Goal: Transaction & Acquisition: Subscribe to service/newsletter

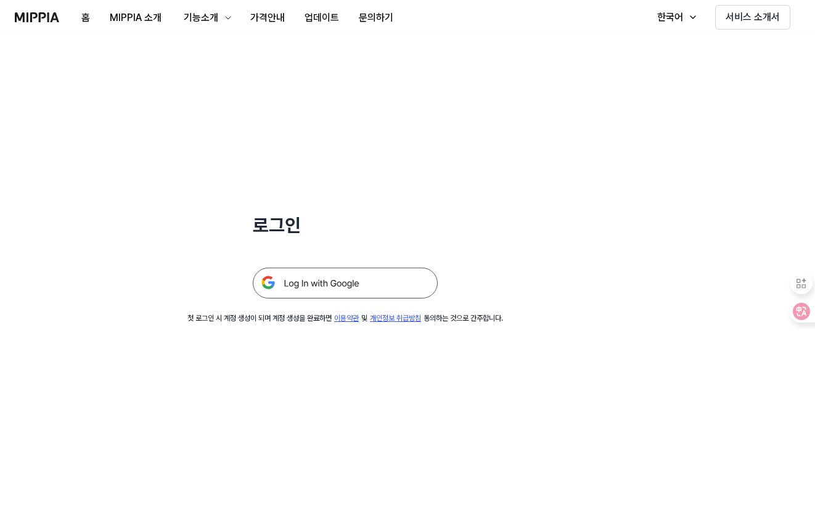
click at [388, 282] on img at bounding box center [345, 283] width 185 height 31
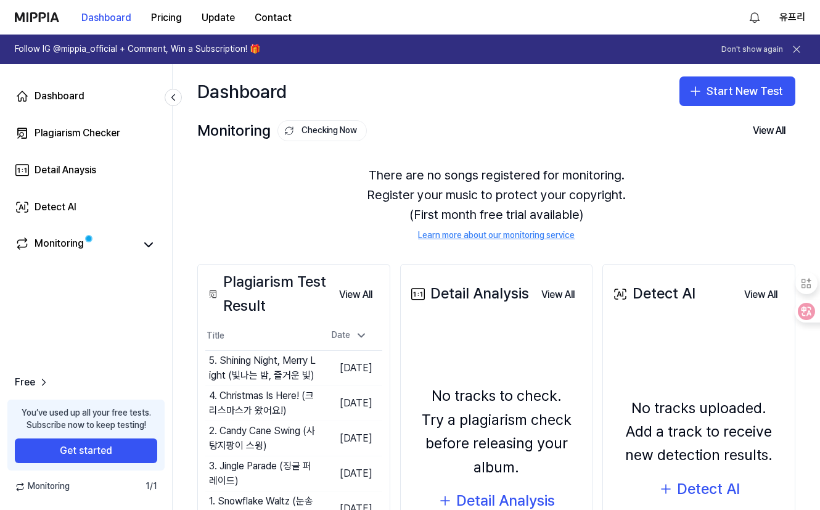
drag, startPoint x: 574, startPoint y: 126, endPoint x: 512, endPoint y: 118, distance: 62.9
click at [512, 118] on div "Dashboard Start New Test" at bounding box center [496, 91] width 647 height 54
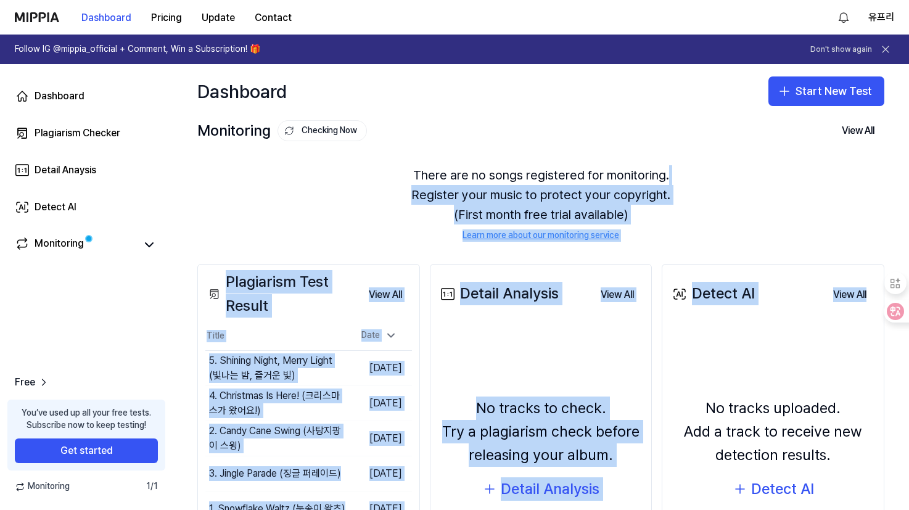
drag, startPoint x: 903, startPoint y: 173, endPoint x: 896, endPoint y: 255, distance: 82.3
click at [819, 255] on div "Dashboard Start New Test Monitoring Checking Now View All Monitoring There are …" at bounding box center [541, 287] width 736 height 446
drag, startPoint x: 896, startPoint y: 255, endPoint x: 824, endPoint y: 208, distance: 85.7
click at [819, 208] on div "There are no songs registered for monitoring. Register your music to protect yo…" at bounding box center [540, 203] width 687 height 106
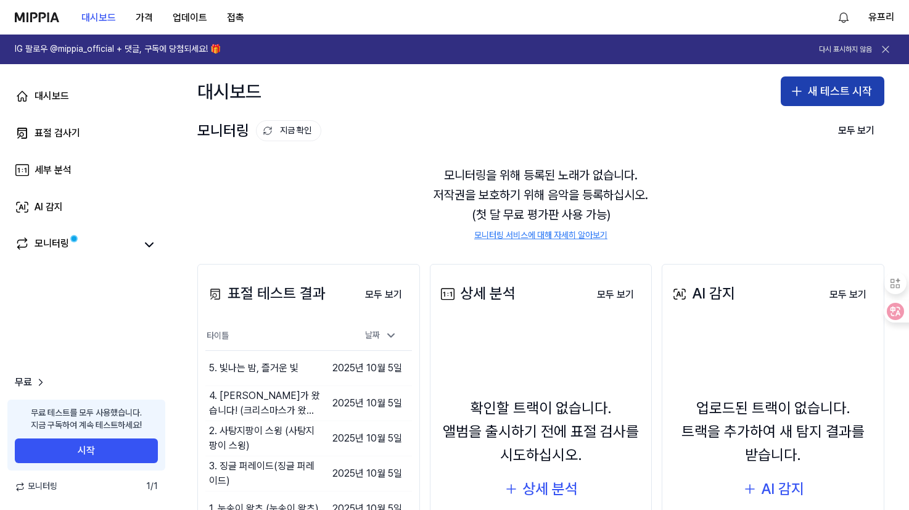
click at [808, 99] on font "새 테스트 시작" at bounding box center [840, 92] width 64 height 18
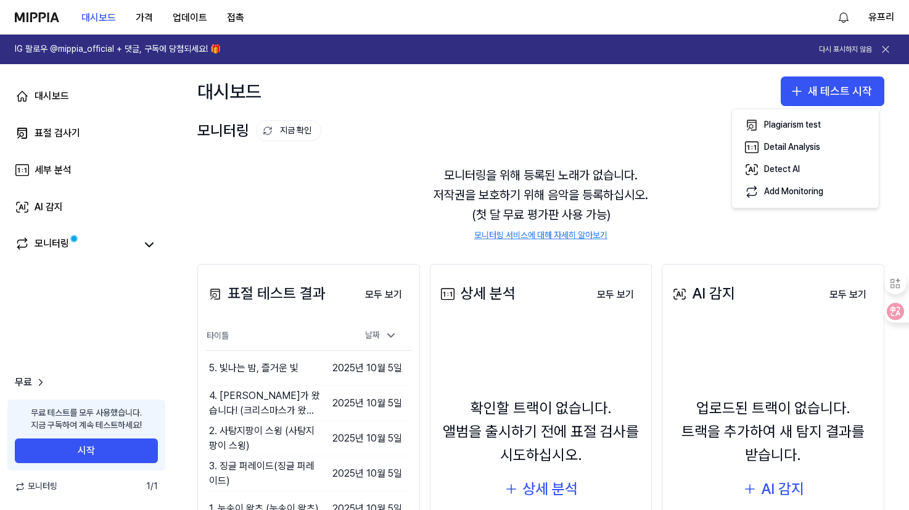
click at [628, 129] on div "모니터링 지금 확인 모두 보기" at bounding box center [540, 131] width 687 height 20
click at [64, 134] on div "표절 검사기" at bounding box center [58, 133] width 46 height 15
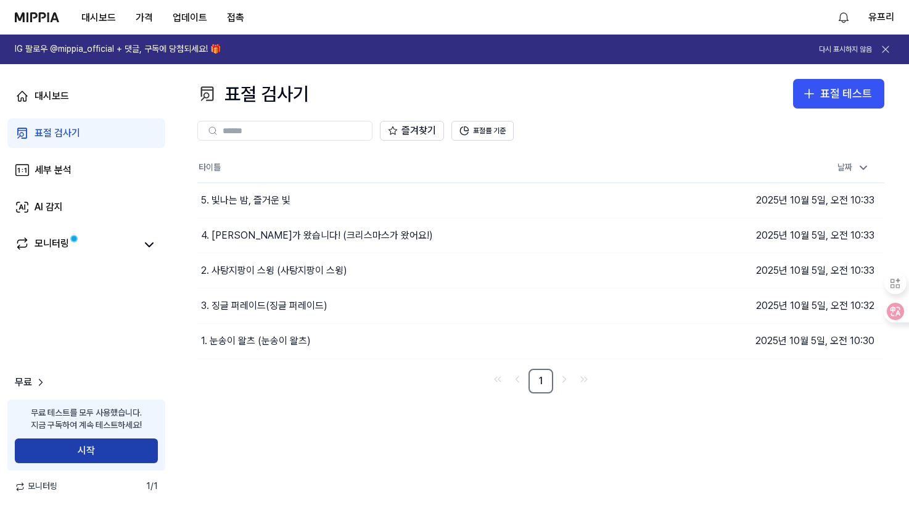
click at [64, 457] on button "시작" at bounding box center [86, 450] width 143 height 25
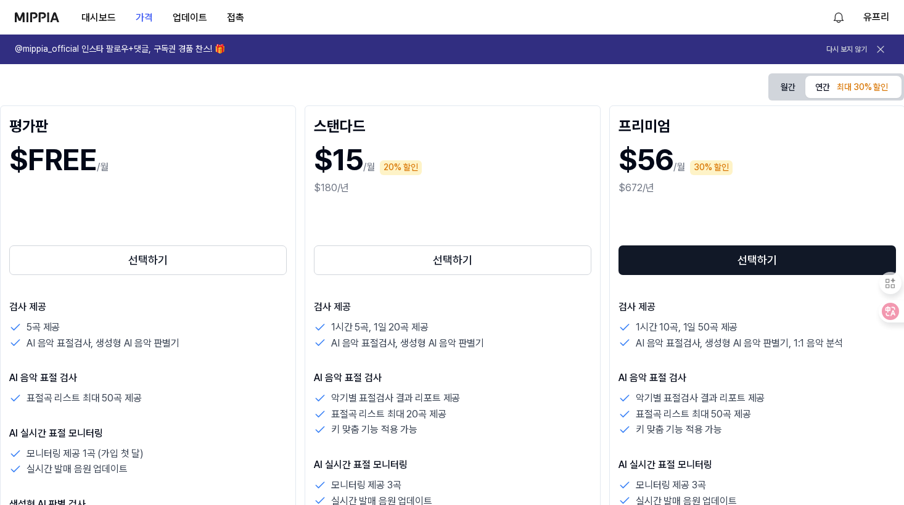
scroll to position [127, 0]
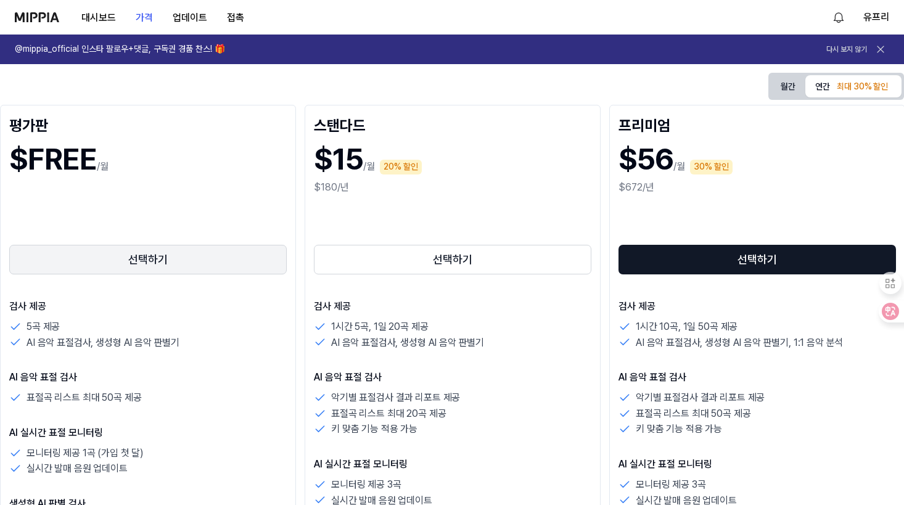
click at [192, 252] on button "선택하기" at bounding box center [147, 260] width 277 height 30
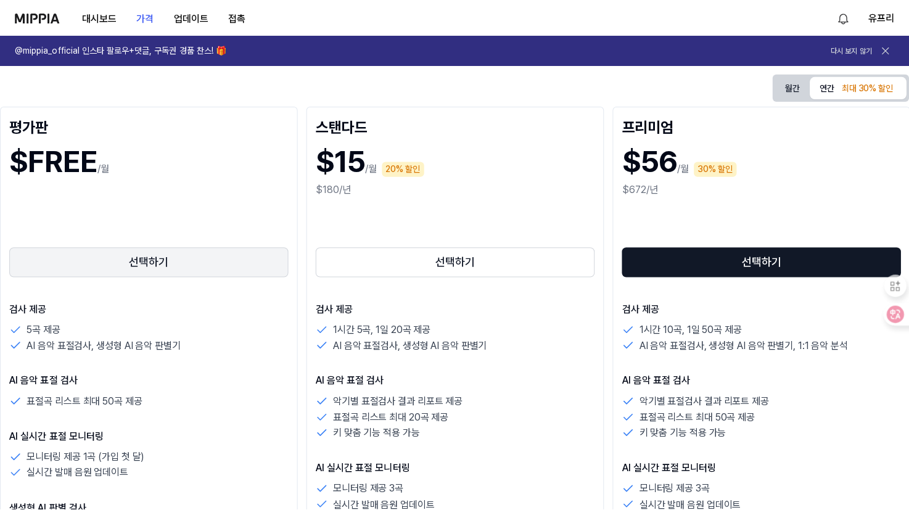
scroll to position [0, 0]
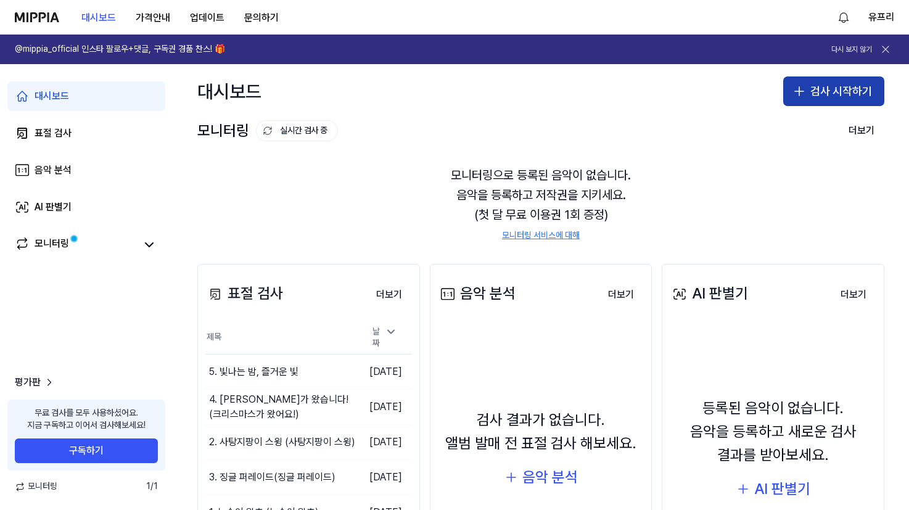
click at [818, 95] on font "검사 시작하기" at bounding box center [841, 92] width 62 height 18
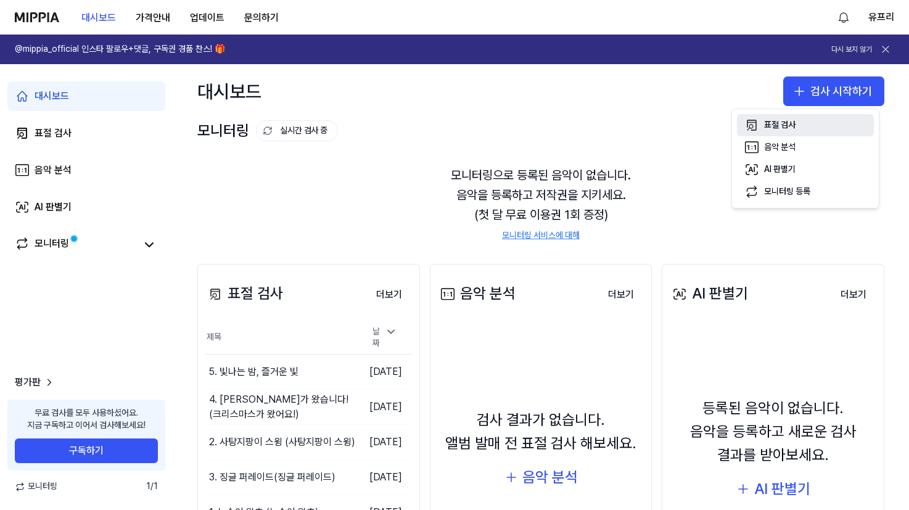
click at [789, 125] on div "표절 검사" at bounding box center [779, 125] width 31 height 12
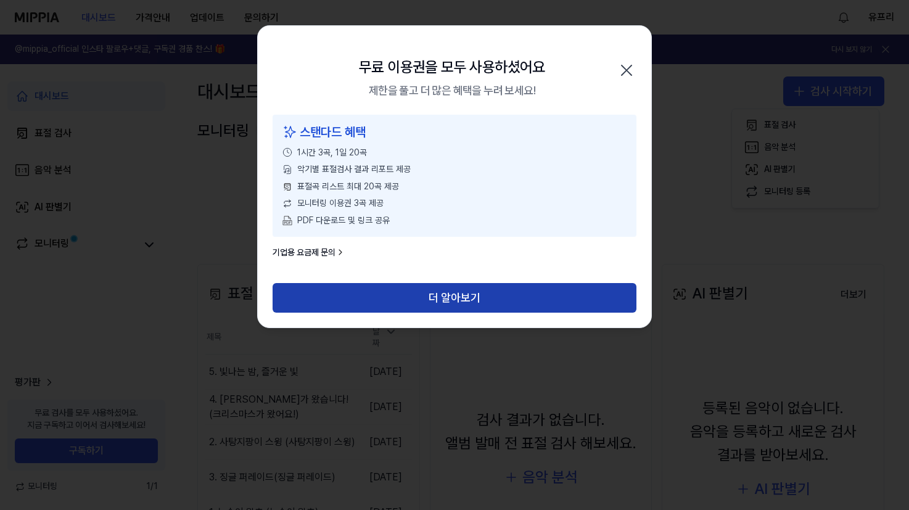
click at [404, 303] on button "더 알아보기" at bounding box center [455, 298] width 364 height 30
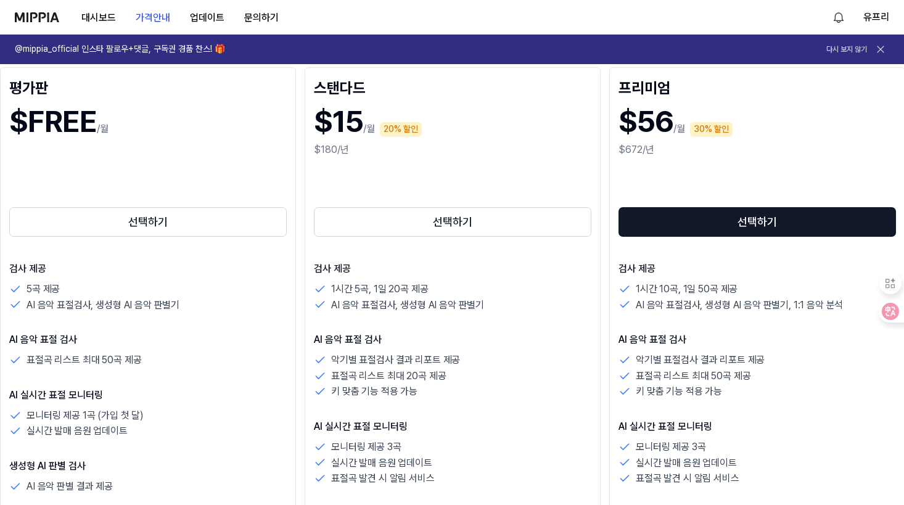
scroll to position [113, 0]
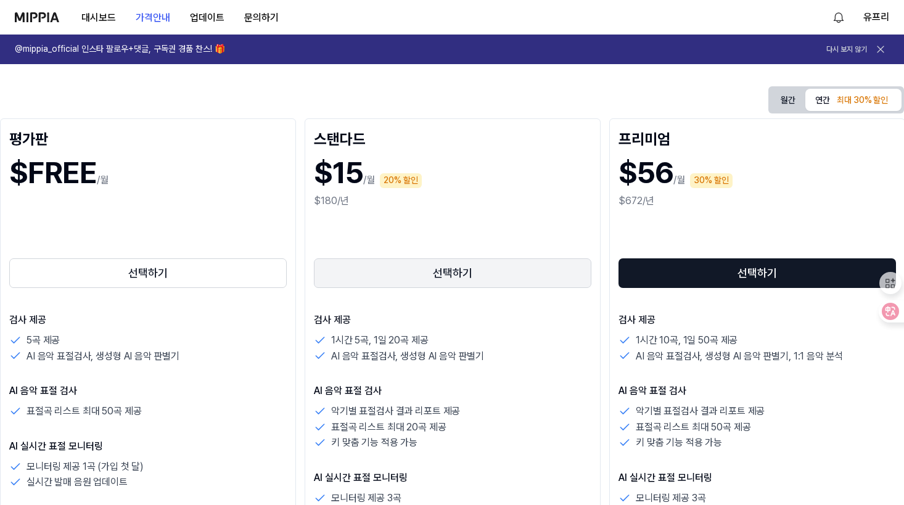
click at [402, 270] on button "선택하기" at bounding box center [452, 273] width 277 height 30
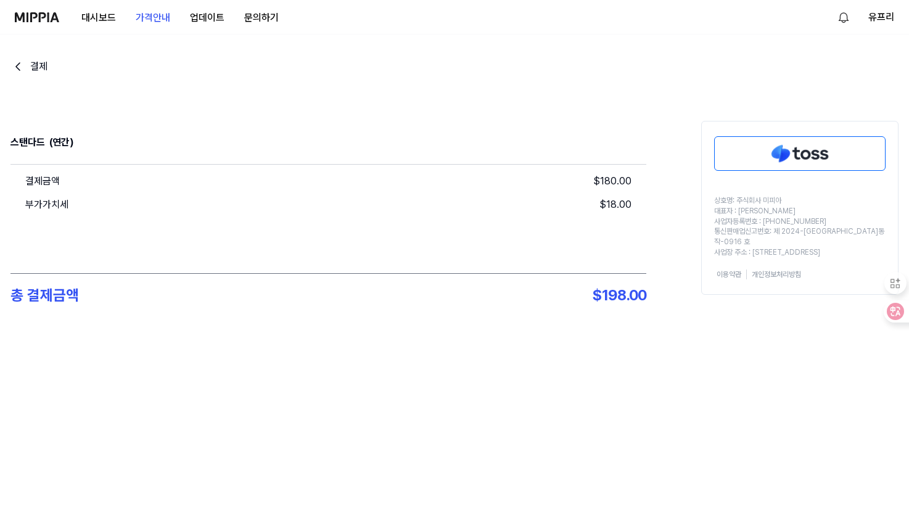
click at [684, 384] on div "결제 스탠다드 (연간) 결제금액 $ 180.00 부가가치세 $ 18.00 총 결제금액 $ 198.00 상호명: 주식회사 미피아 대표자 : 오찬…" at bounding box center [454, 213] width 888 height 356
click at [485, 374] on div "결제 스탠다드 (연간) 결제금액 $ 180.00 부가가치세 $ 18.00 총 결제금액 $ 198.00 상호명: 주식회사 미피아 대표자 : 오찬…" at bounding box center [454, 213] width 888 height 356
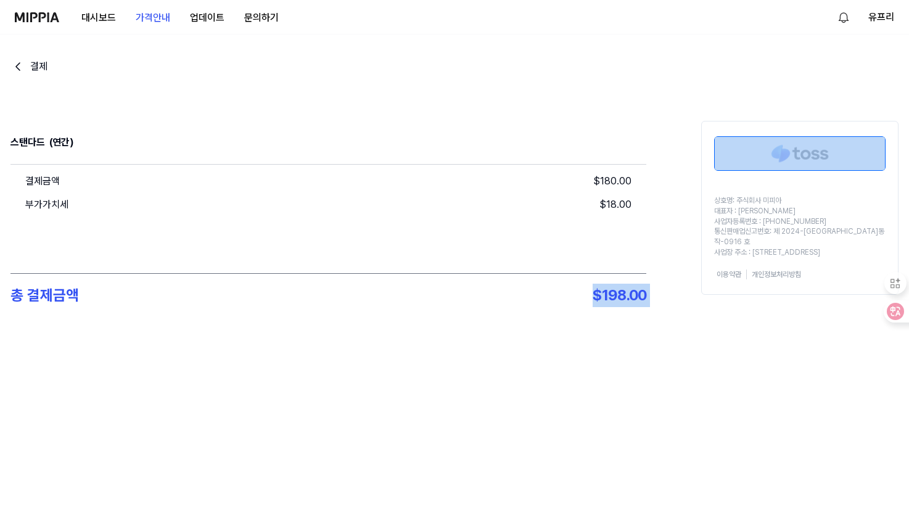
click at [485, 374] on div "결제 스탠다드 (연간) 결제금액 $ 180.00 부가가치세 $ 18.00 총 결제금액 $ 198.00 상호명: 주식회사 미피아 대표자 : 오찬…" at bounding box center [454, 213] width 888 height 356
click at [484, 370] on div "결제 스탠다드 (연간) 결제금액 $ 180.00 부가가치세 $ 18.00 총 결제금액 $ 198.00 상호명: 주식회사 미피아 대표자 : 오찬…" at bounding box center [454, 213] width 888 height 356
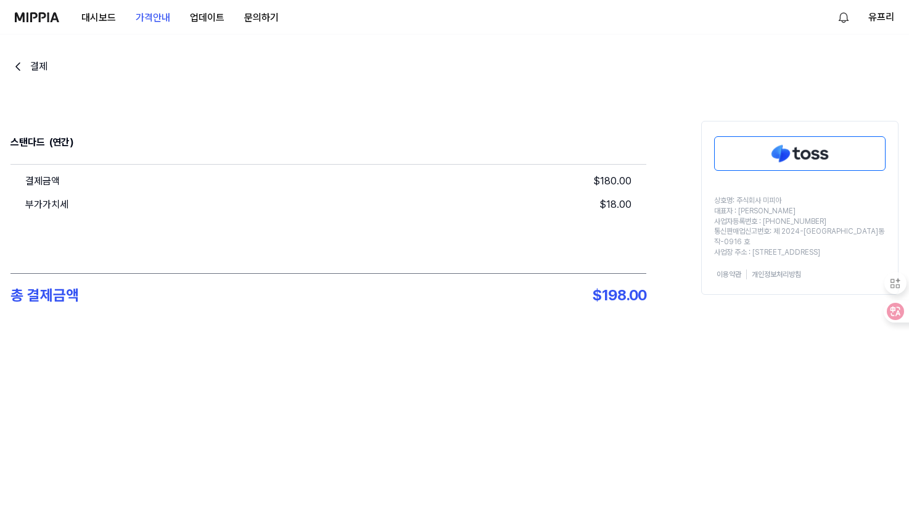
click at [413, 362] on div "결제 스탠다드 (연간) 결제금액 $ 180.00 부가가치세 $ 18.00 총 결제금액 $ 198.00 상호명: 주식회사 미피아 대표자 : 오찬…" at bounding box center [454, 213] width 888 height 356
click at [410, 362] on div "결제 스탠다드 (연간) 결제금액 $ 180.00 부가가치세 $ 18.00 총 결제금액 $ 198.00 상호명: 주식회사 미피아 대표자 : 오찬…" at bounding box center [454, 213] width 888 height 356
click at [205, 16] on button "업데이트" at bounding box center [207, 18] width 54 height 25
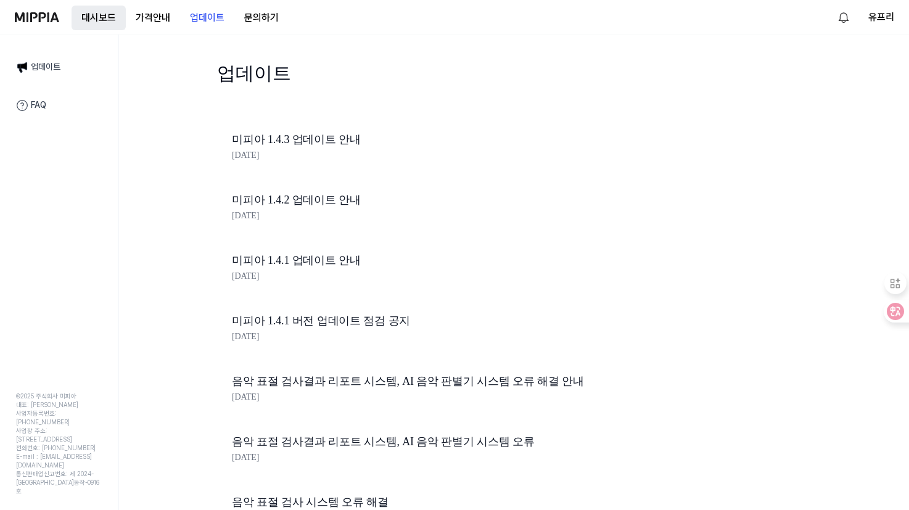
click at [102, 14] on button "대시보드" at bounding box center [99, 18] width 54 height 25
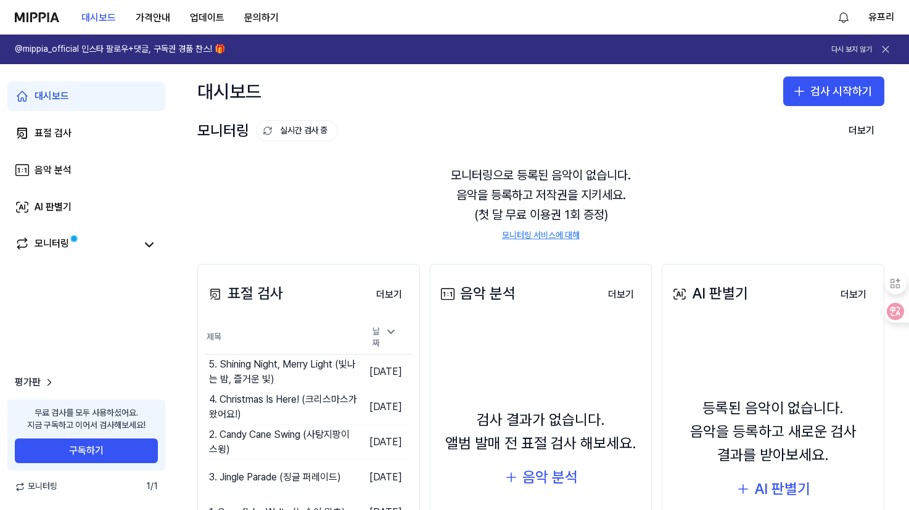
click at [545, 236] on link "모니터링 서비스에 대해" at bounding box center [541, 235] width 78 height 12
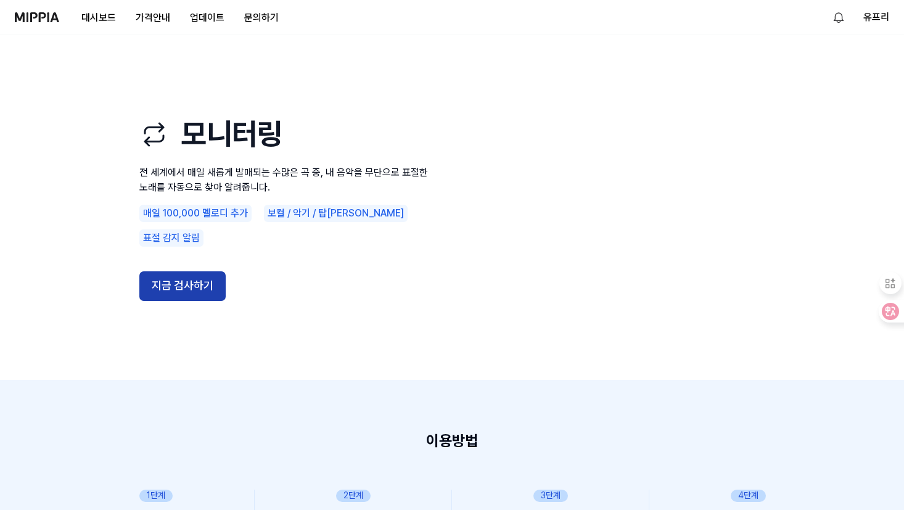
click at [208, 276] on button "지금 검사하기" at bounding box center [182, 286] width 86 height 30
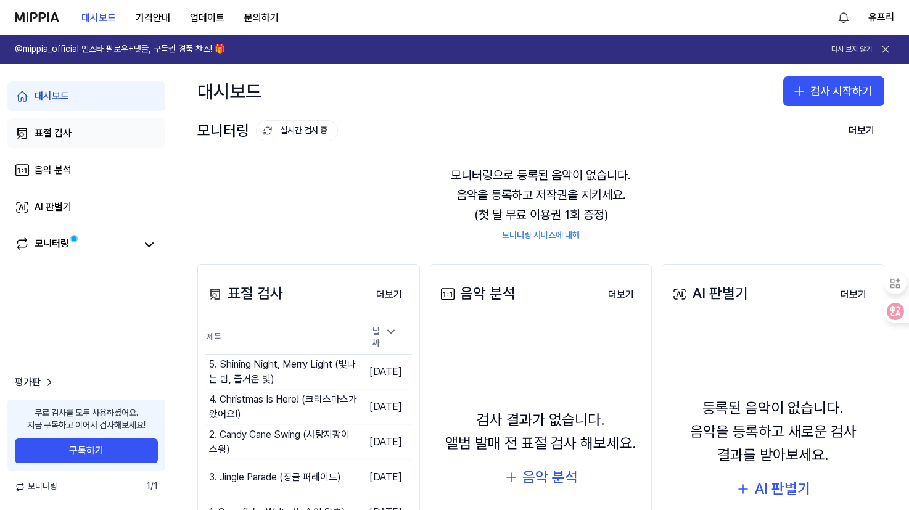
click at [57, 137] on div "표절 검사" at bounding box center [53, 133] width 37 height 15
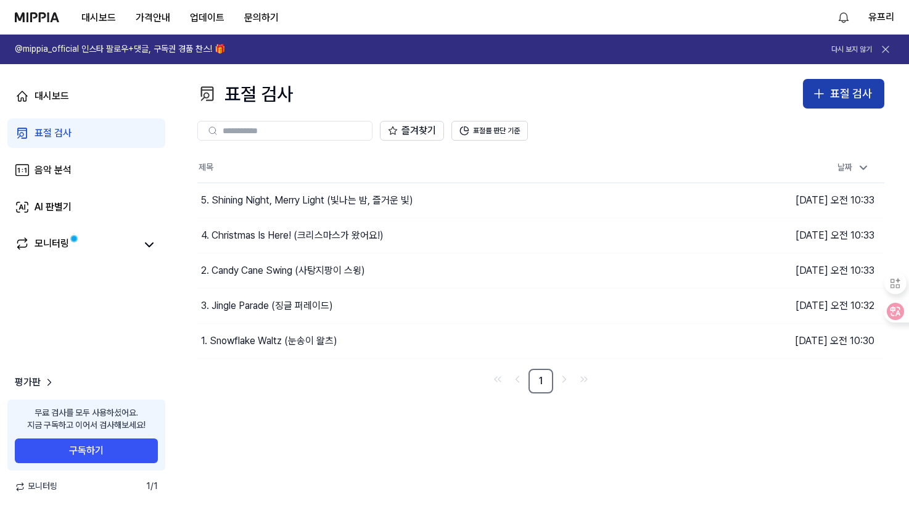
click at [826, 81] on button "표절 검사" at bounding box center [843, 94] width 81 height 30
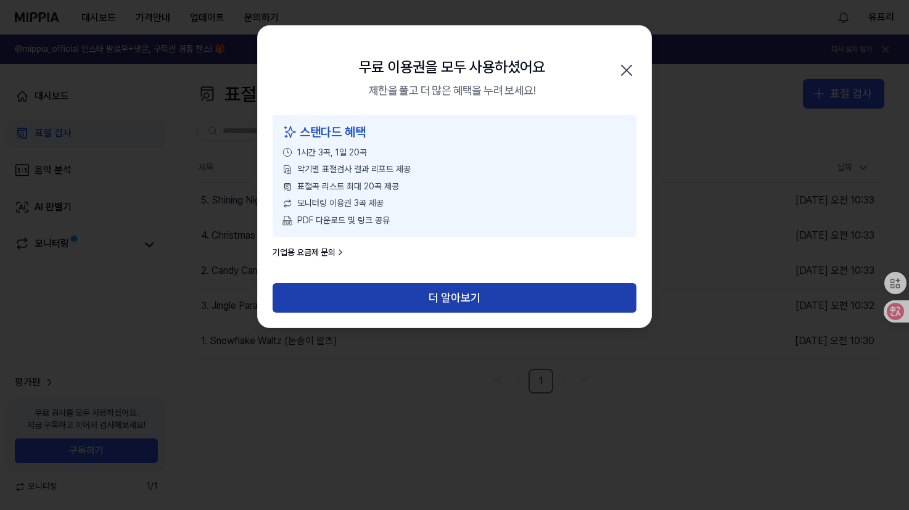
click at [363, 297] on button "더 알아보기" at bounding box center [455, 298] width 364 height 30
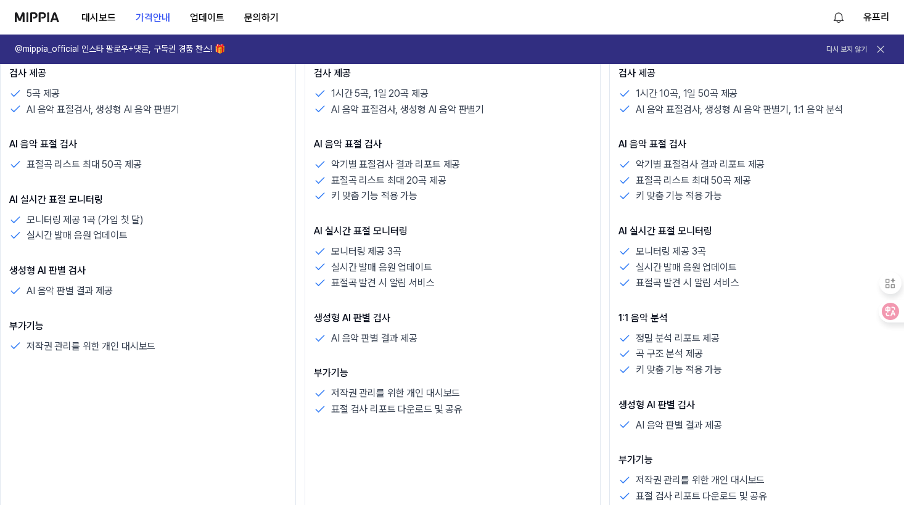
scroll to position [297, 0]
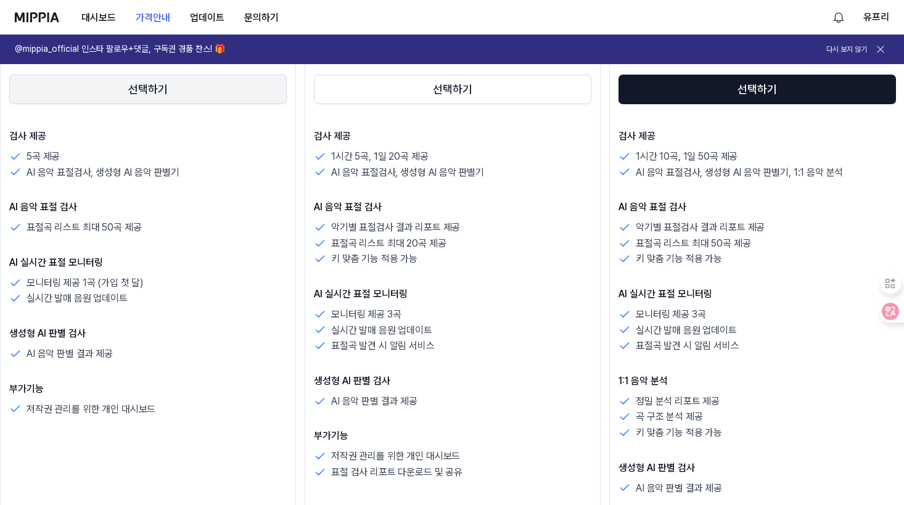
click at [174, 91] on button "선택하기" at bounding box center [147, 90] width 277 height 30
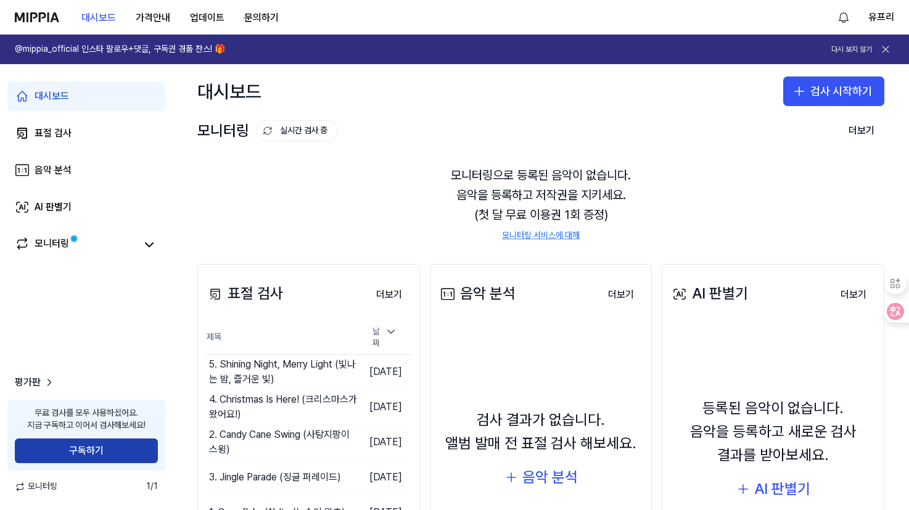
click at [142, 453] on button "구독하기" at bounding box center [86, 450] width 143 height 25
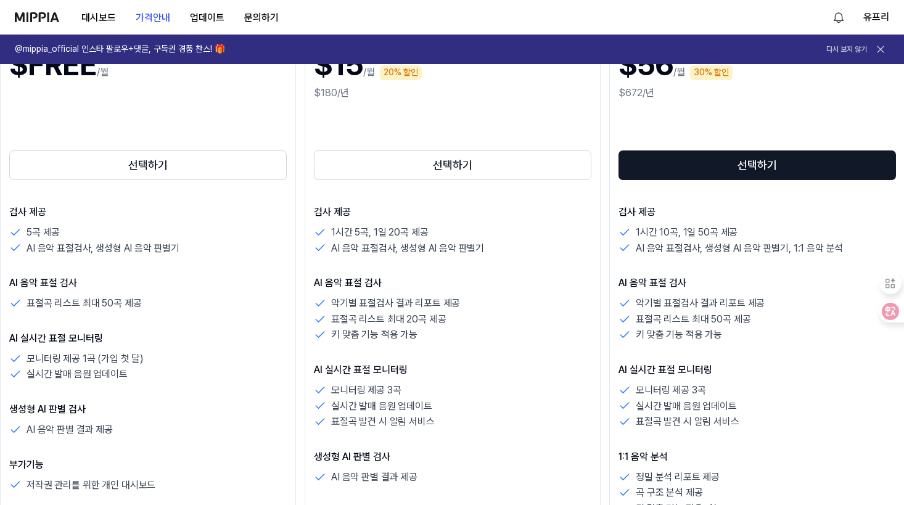
scroll to position [247, 0]
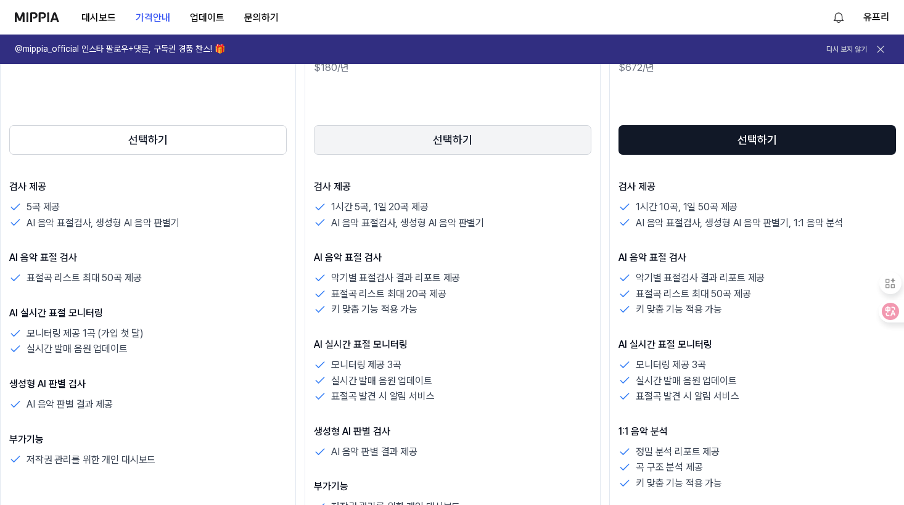
click at [442, 145] on button "선택하기" at bounding box center [452, 140] width 277 height 30
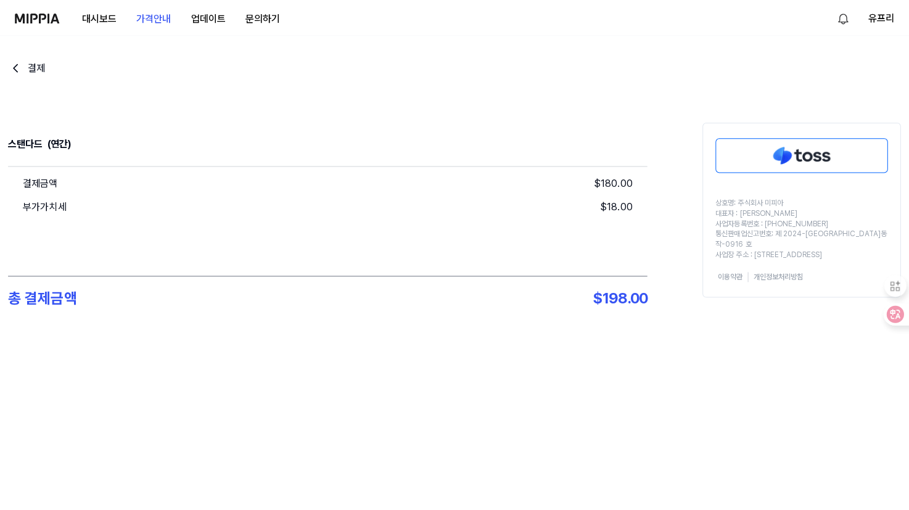
scroll to position [0, 0]
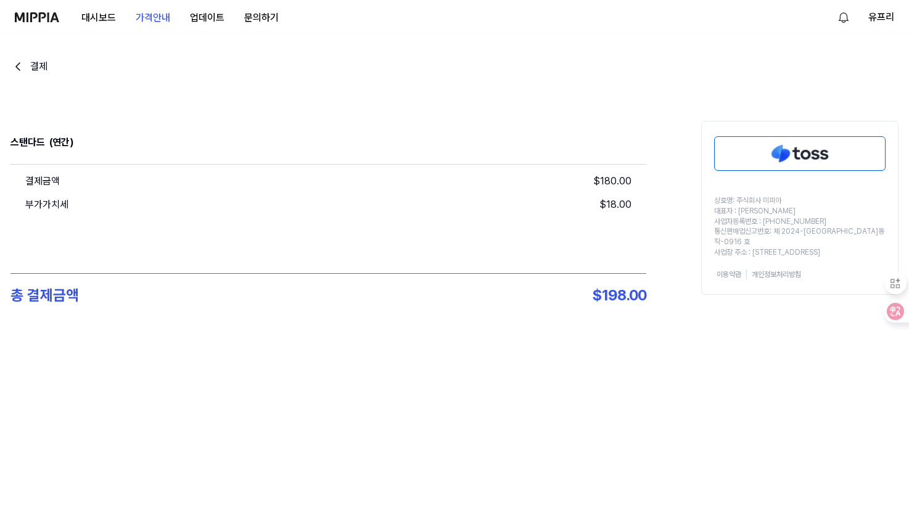
click at [725, 154] on img at bounding box center [800, 153] width 170 height 33
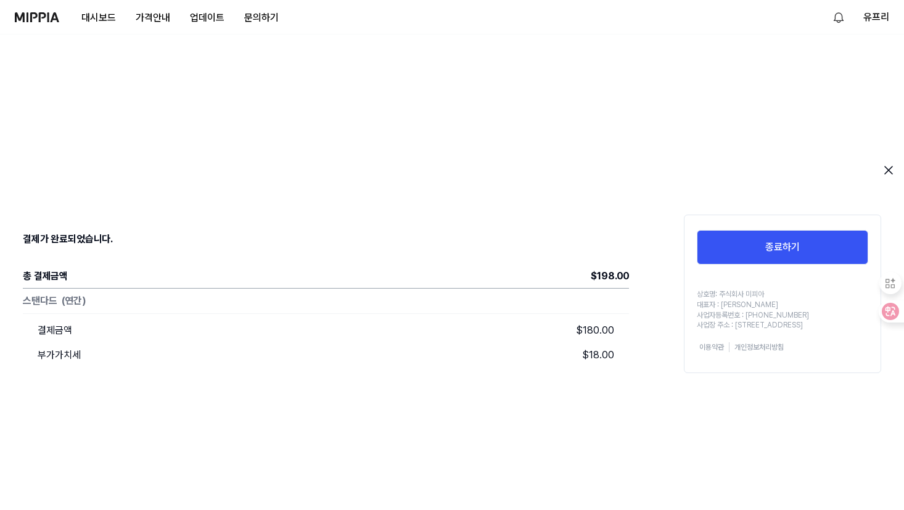
click at [594, 392] on div "결제가 완료되었습니다. 총 결제금액 $ 198.00 스탠다드 (연간) 결제금액 $ 180.00 부가가치세 $ 18.00 종료하기 상호명: 주식…" at bounding box center [452, 375] width 888 height 475
click at [892, 174] on icon "close" at bounding box center [888, 169] width 7 height 7
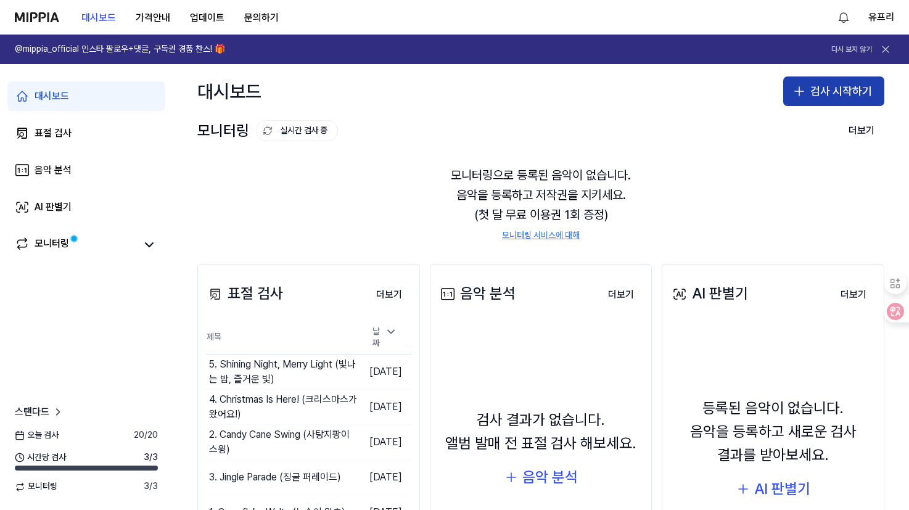
click at [810, 89] on button "검사 시작하기" at bounding box center [833, 91] width 101 height 30
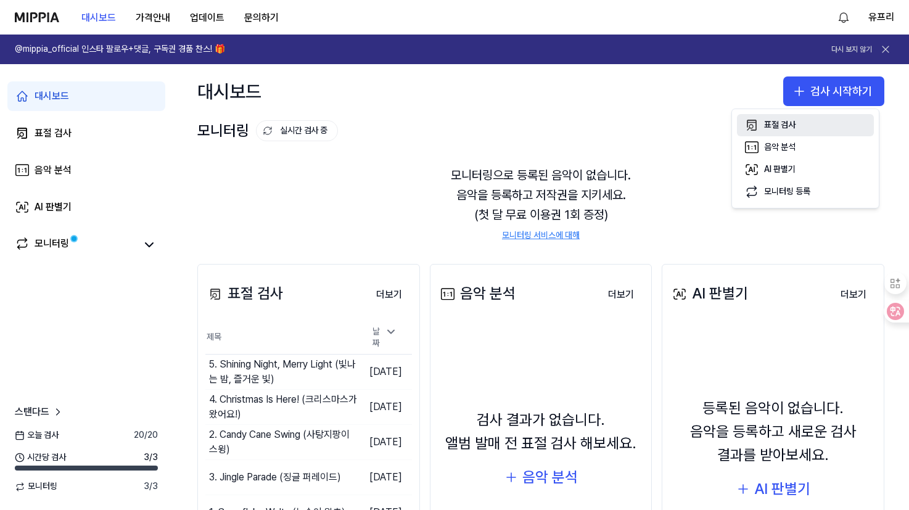
click at [769, 125] on div "표절 검사" at bounding box center [779, 125] width 31 height 12
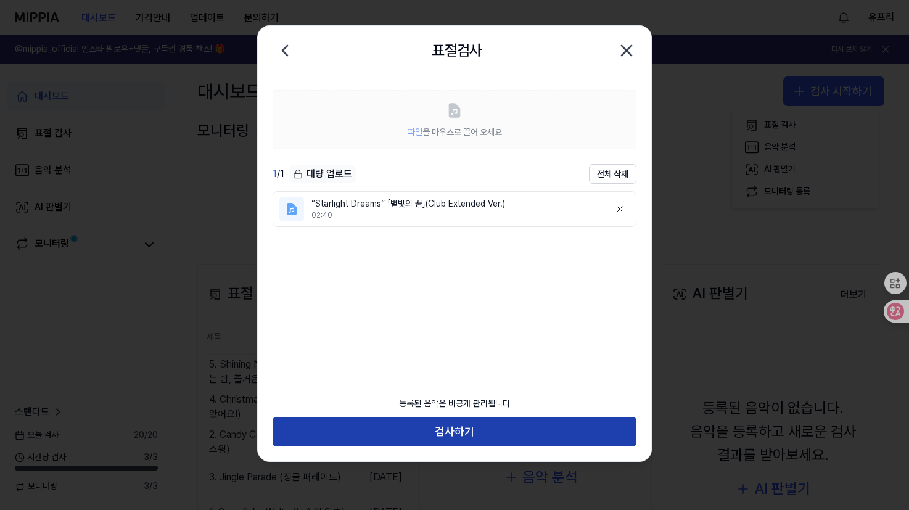
click at [530, 433] on button "검사하기" at bounding box center [455, 432] width 364 height 30
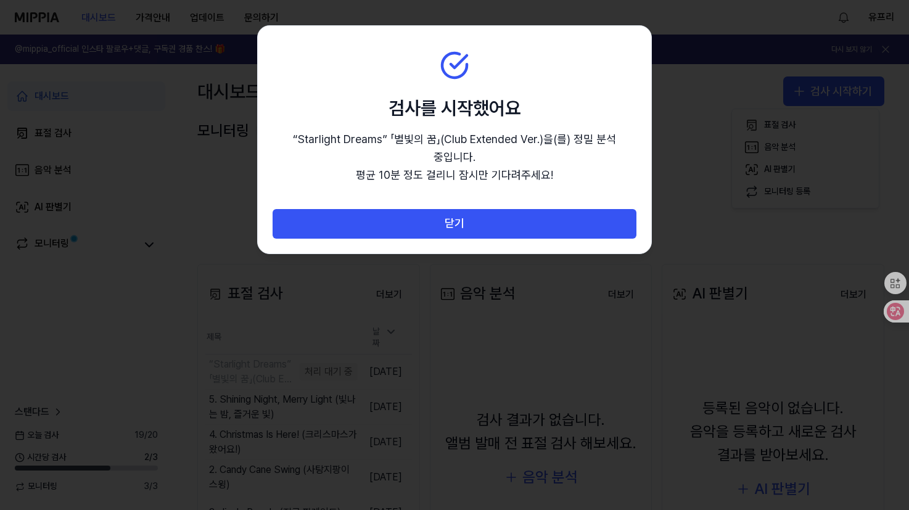
drag, startPoint x: 507, startPoint y: 52, endPoint x: 352, endPoint y: 62, distance: 155.1
click at [352, 62] on section "검사를 시작했어요 “Starlight Dreams” 「별빛의 꿈」(Club Extended Ver.) 을(를) 정밀 분석 중입니다. 평균 10…" at bounding box center [454, 117] width 393 height 182
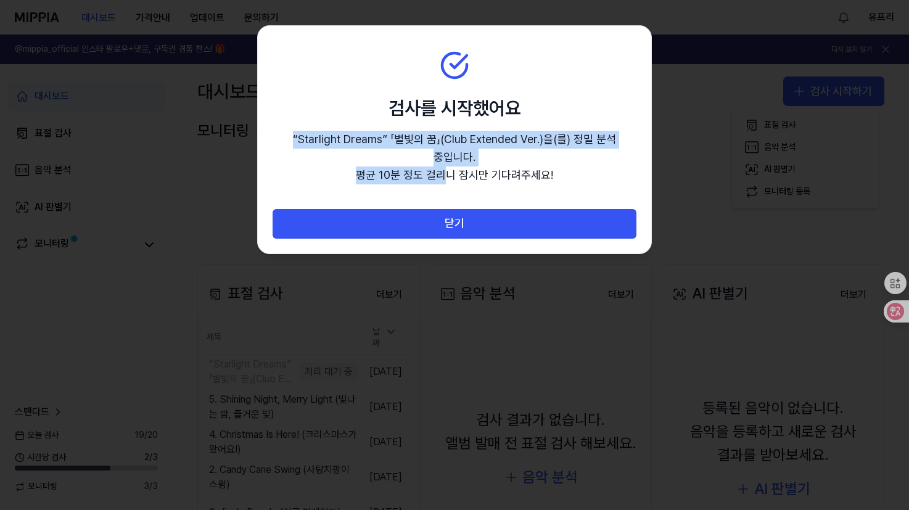
drag, startPoint x: 524, startPoint y: 47, endPoint x: 443, endPoint y: 187, distance: 161.6
click at [443, 187] on section "검사를 시작했어요 “Starlight Dreams” 「별빛의 꿈」(Club Extended Ver.) 을(를) 정밀 분석 중입니다. 평균 10…" at bounding box center [454, 117] width 393 height 182
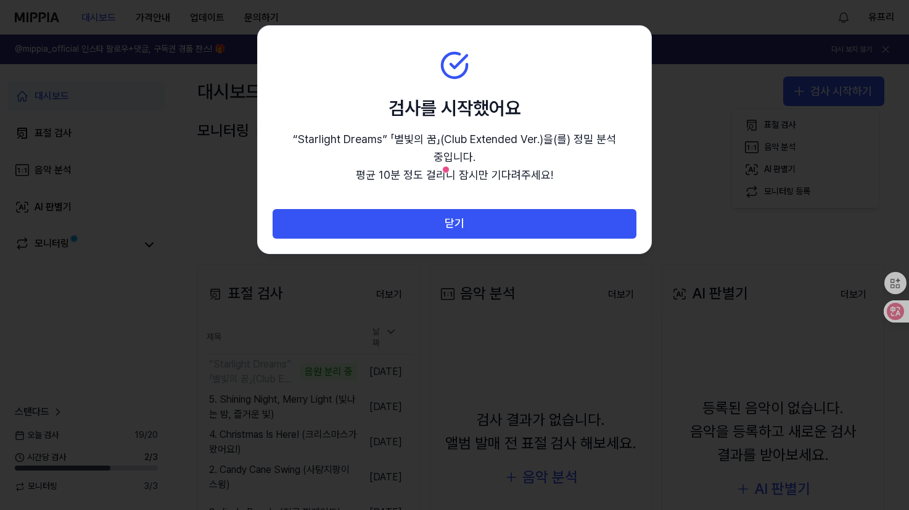
click at [447, 389] on div at bounding box center [454, 255] width 909 height 510
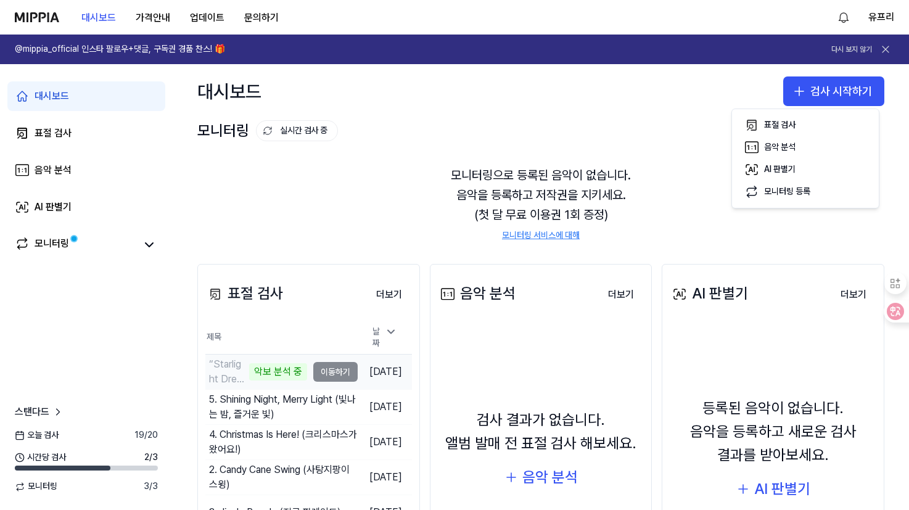
click at [249, 370] on div "악보 분석 중" at bounding box center [278, 371] width 58 height 17
click at [385, 371] on td "2025.10.06." at bounding box center [385, 371] width 54 height 35
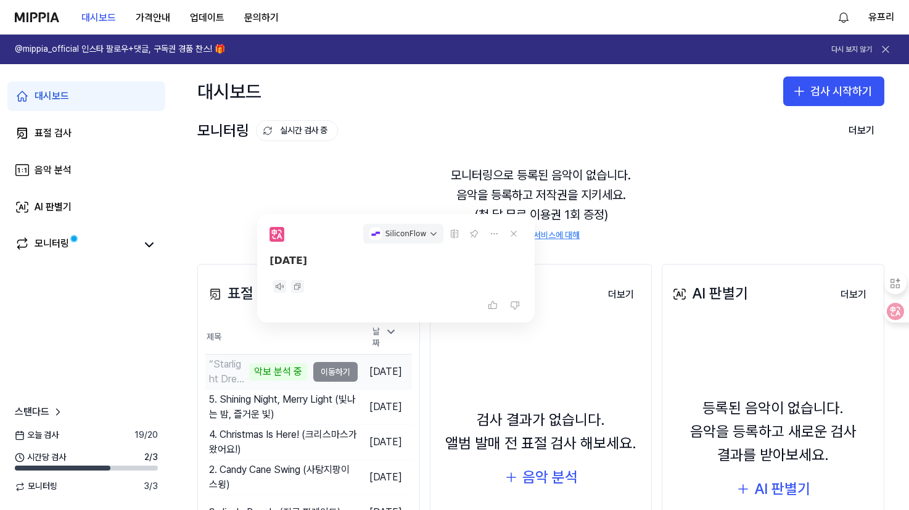
click at [319, 375] on td "“Starlight Dreams” 「별빛의 꿈」(Club Extended Ver.) 악보 분석 중 이동하기" at bounding box center [281, 372] width 152 height 35
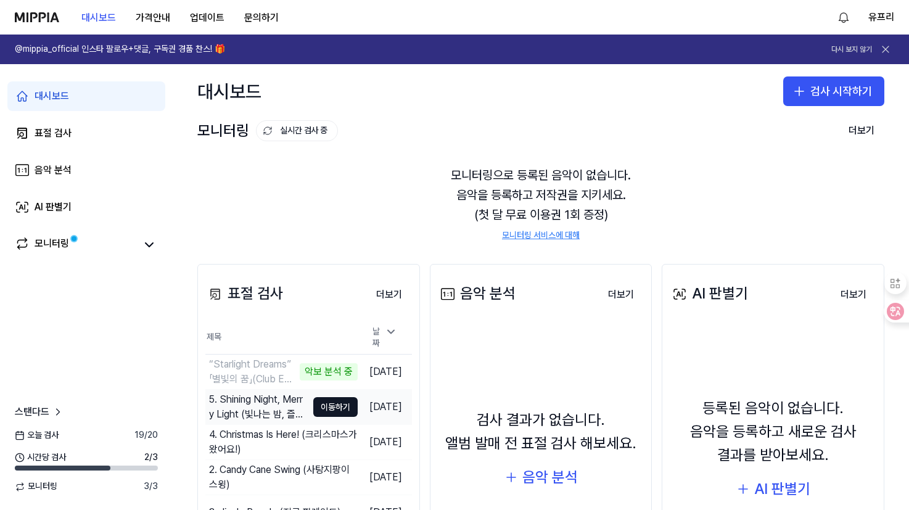
click at [275, 402] on div "5. Shining Night, Merry Light (빛나는 밤, 즐거운 빛)" at bounding box center [258, 407] width 98 height 30
click at [319, 435] on button "이동하기" at bounding box center [335, 442] width 44 height 20
click at [292, 473] on td "2. Candy Cane Swing (사탕지팡이 스윙) 이동하기" at bounding box center [281, 477] width 152 height 35
click at [274, 441] on div "4. Christmas Is Here! (크리스마스가 왔어요!)" at bounding box center [258, 442] width 98 height 30
click at [268, 465] on div "2. Candy Cane Swing (사탕지팡이 스윙)" at bounding box center [258, 477] width 98 height 30
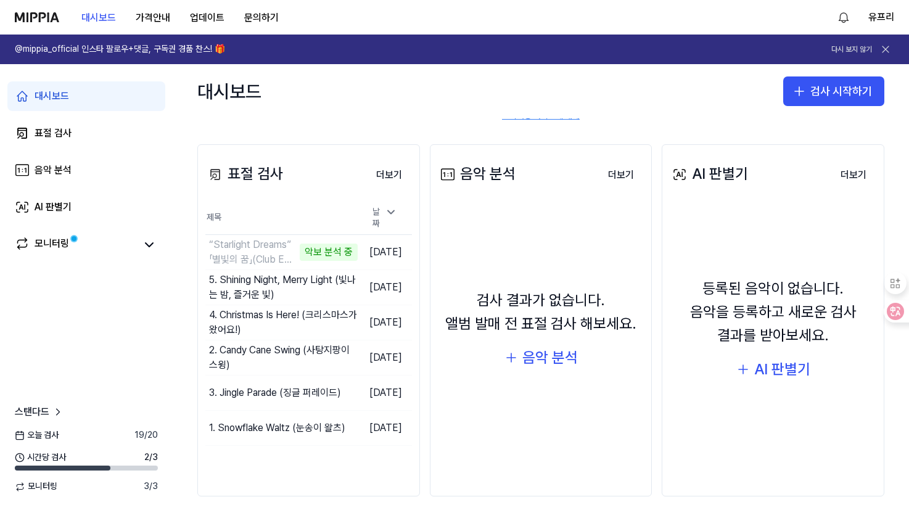
scroll to position [131, 0]
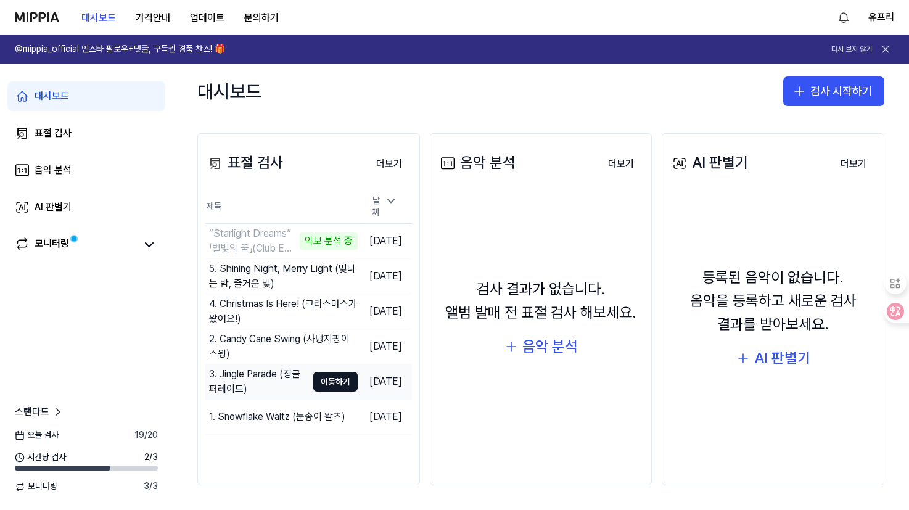
click at [261, 375] on div "3. Jingle Parade (징글 퍼레이드)" at bounding box center [258, 382] width 98 height 30
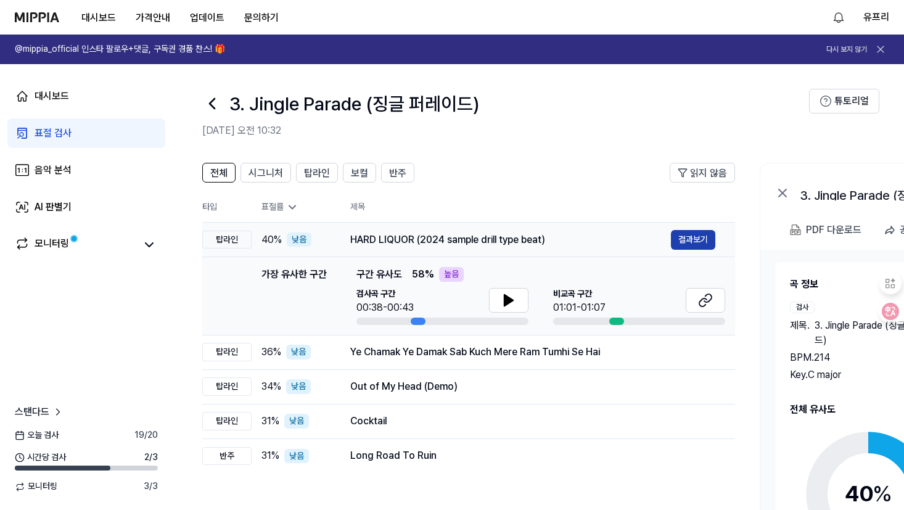
click at [684, 244] on button "결과보기" at bounding box center [693, 240] width 44 height 20
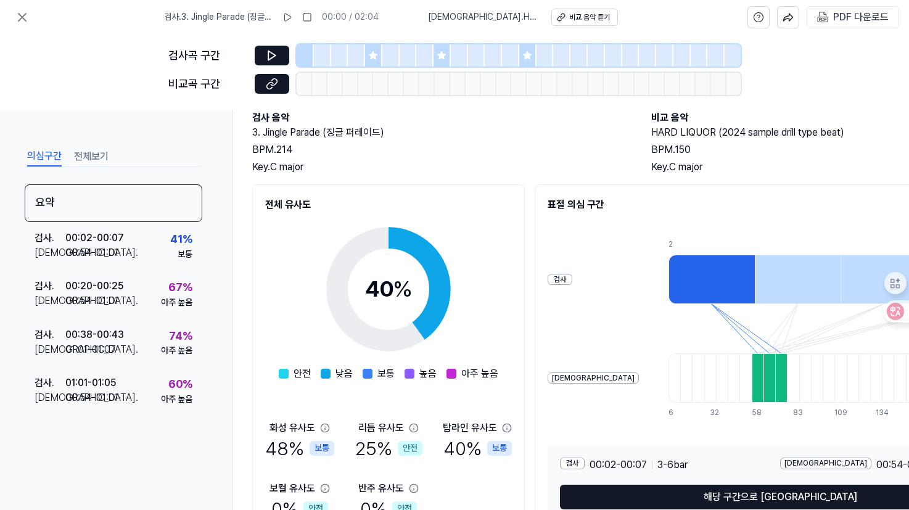
scroll to position [149, 0]
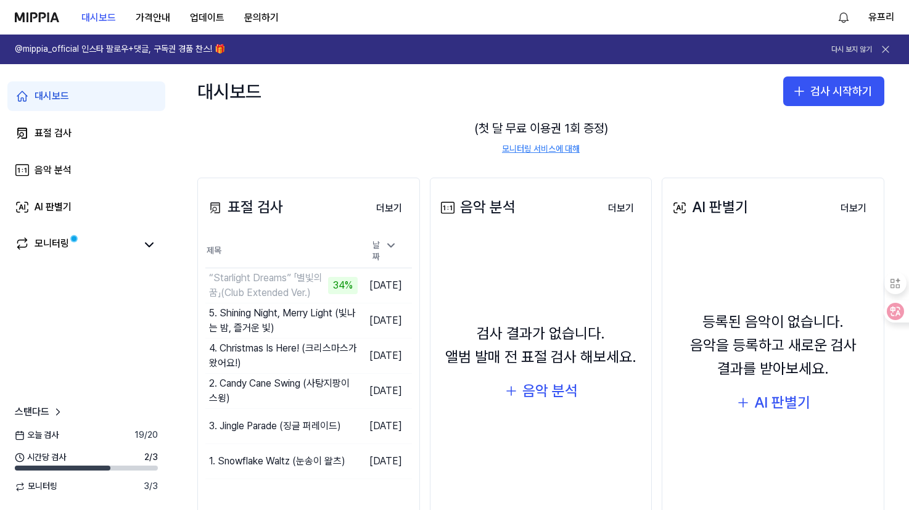
scroll to position [131, 0]
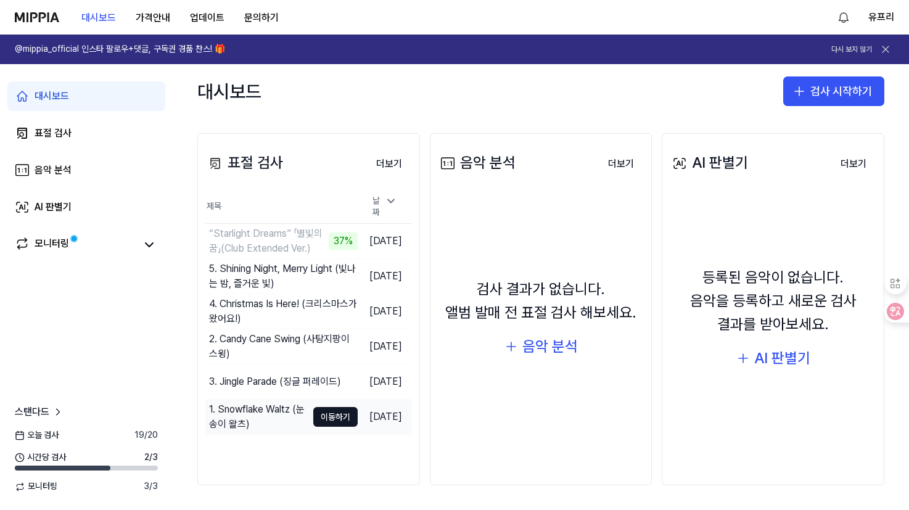
click at [274, 411] on div "1. Snowflake Waltz (눈송이 왈츠)" at bounding box center [258, 417] width 98 height 30
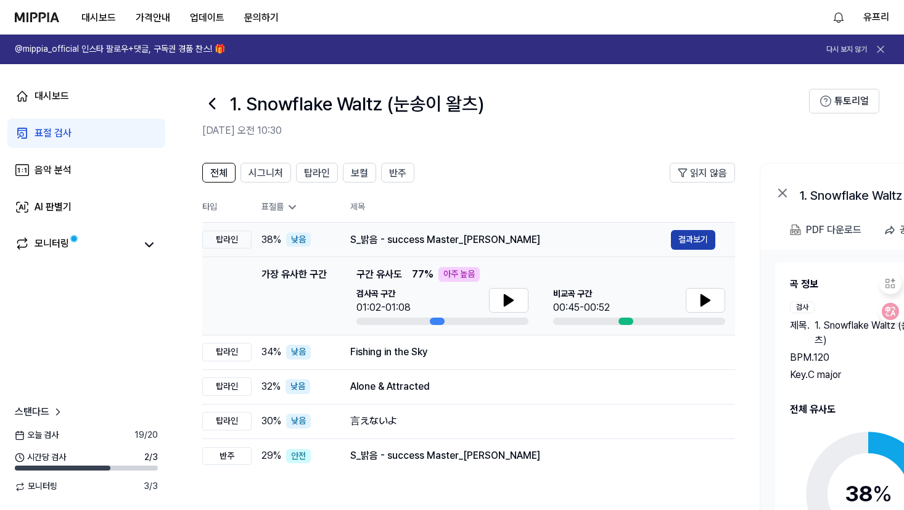
click at [683, 237] on button "결과보기" at bounding box center [693, 240] width 44 height 20
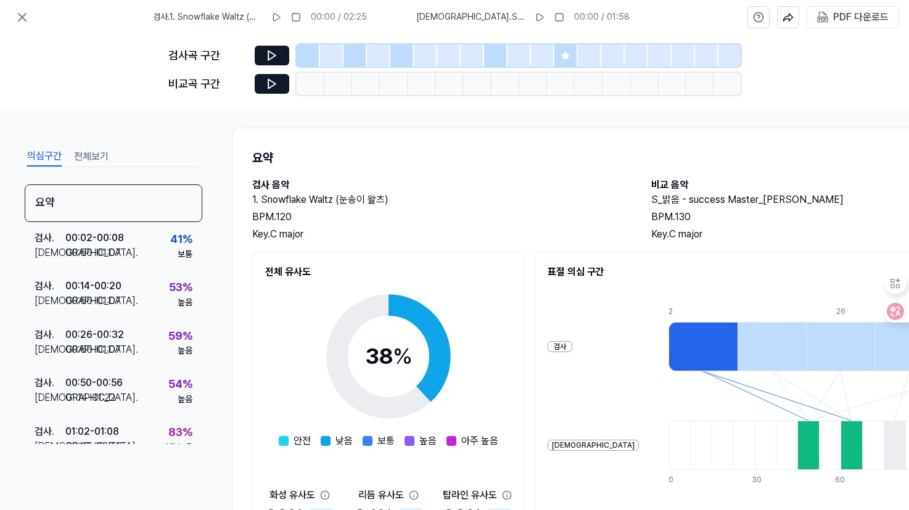
scroll to position [0, 0]
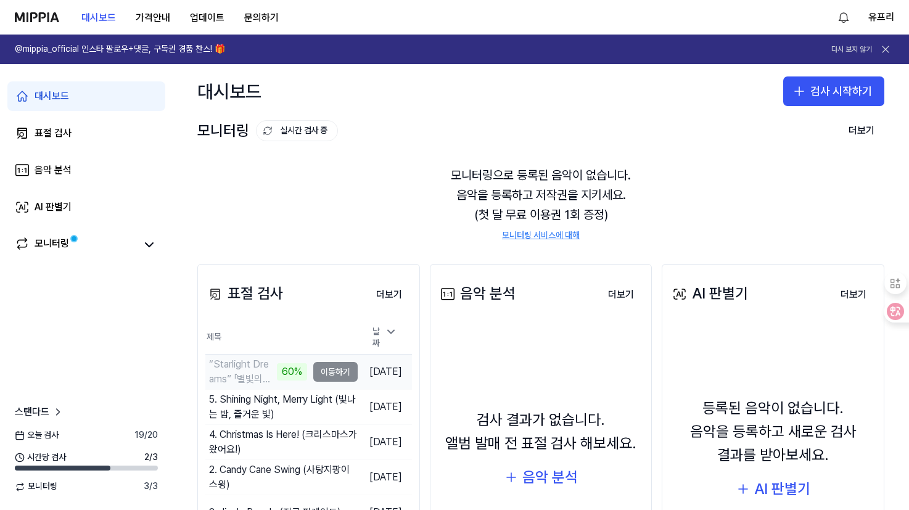
click at [269, 358] on div "“Starlight Dreams” 「별빛의 꿈」(Club Extended Ver.) 60%" at bounding box center [256, 372] width 102 height 30
click at [226, 366] on div "“Starlight Dreams” 「별빛의 꿈」(Club Extended Ver.)" at bounding box center [241, 372] width 65 height 30
drag, startPoint x: 226, startPoint y: 366, endPoint x: 287, endPoint y: 407, distance: 72.8
click at [287, 407] on div "5. Shining Night, Merry Light (빛나는 밤, 즐거운 빛)" at bounding box center [258, 407] width 98 height 30
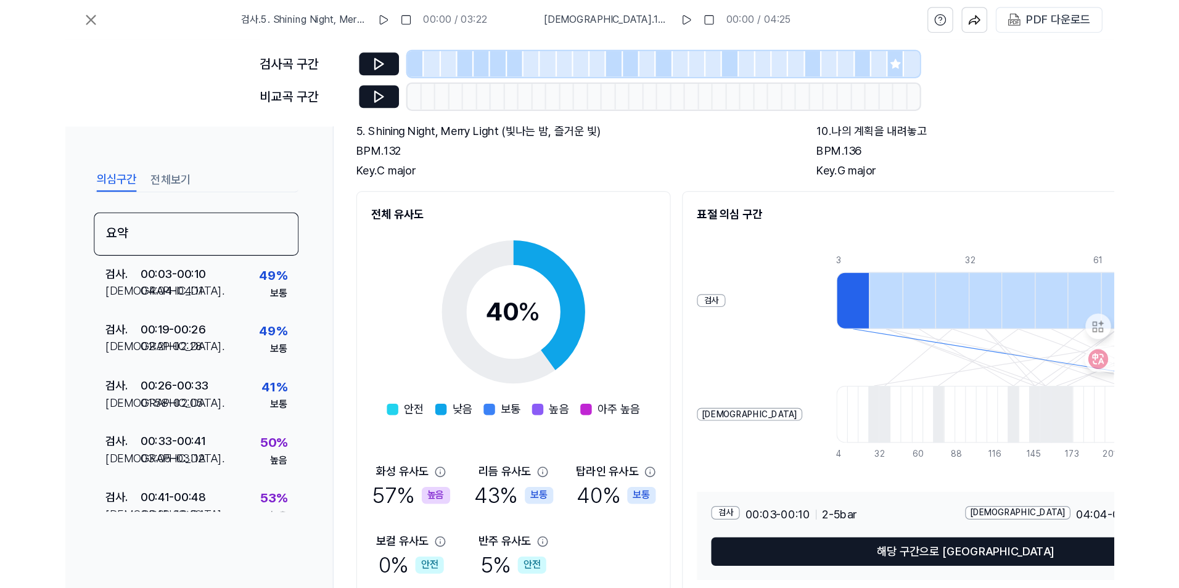
scroll to position [149, 0]
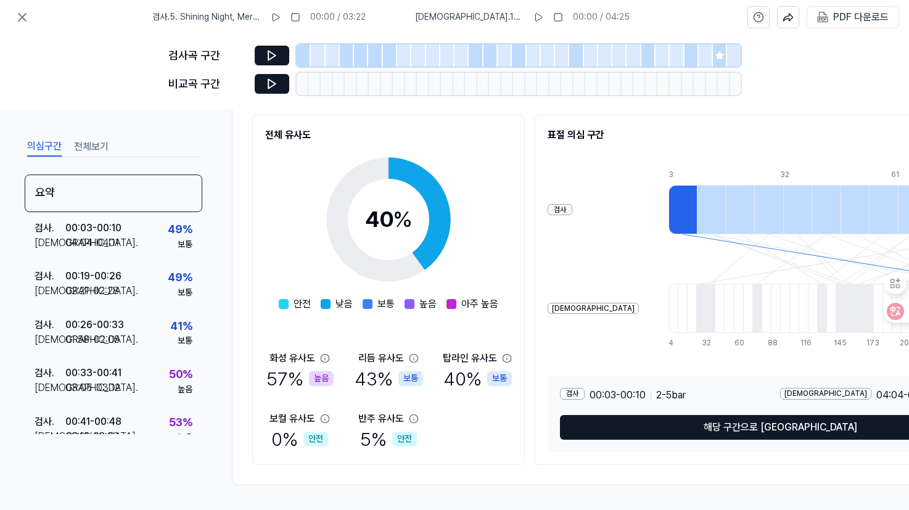
click at [285, 376] on div "57 % 높음" at bounding box center [299, 379] width 67 height 26
click at [297, 366] on div "57 % 높음" at bounding box center [299, 379] width 67 height 26
click at [316, 374] on div "높음" at bounding box center [321, 378] width 25 height 15
click at [314, 379] on div "높음" at bounding box center [321, 378] width 25 height 15
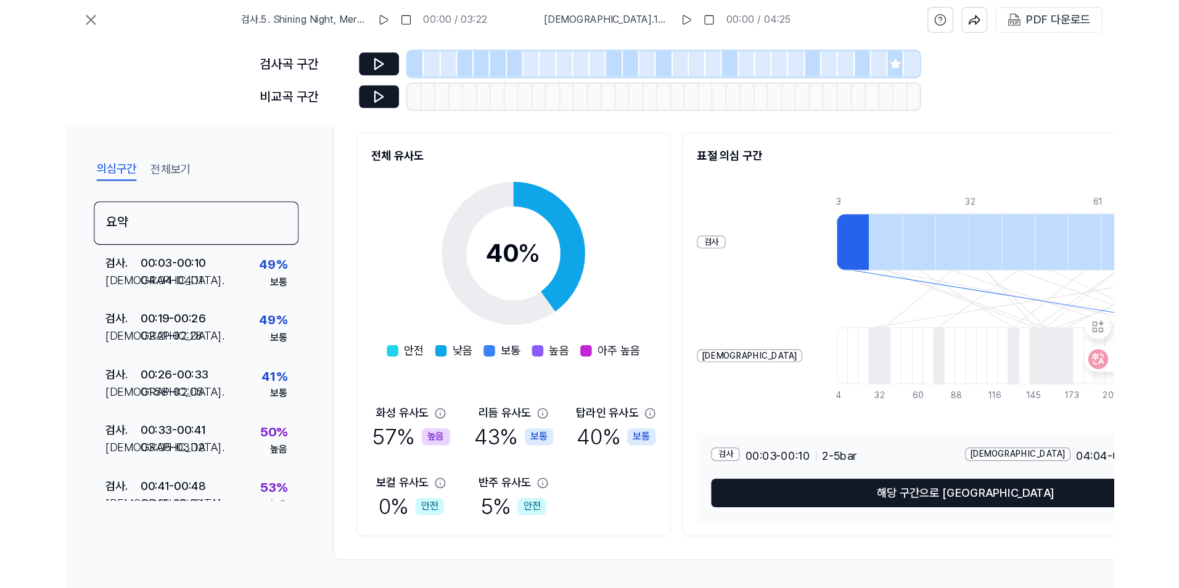
scroll to position [65, 0]
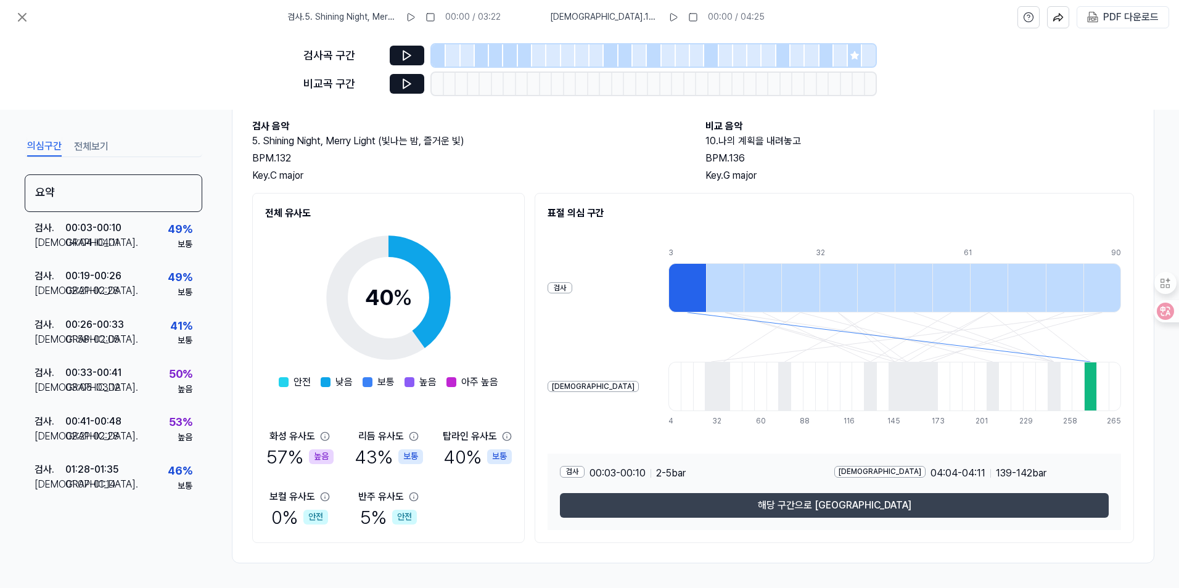
click at [845, 504] on button "해당 구간으로 이동" at bounding box center [834, 505] width 549 height 25
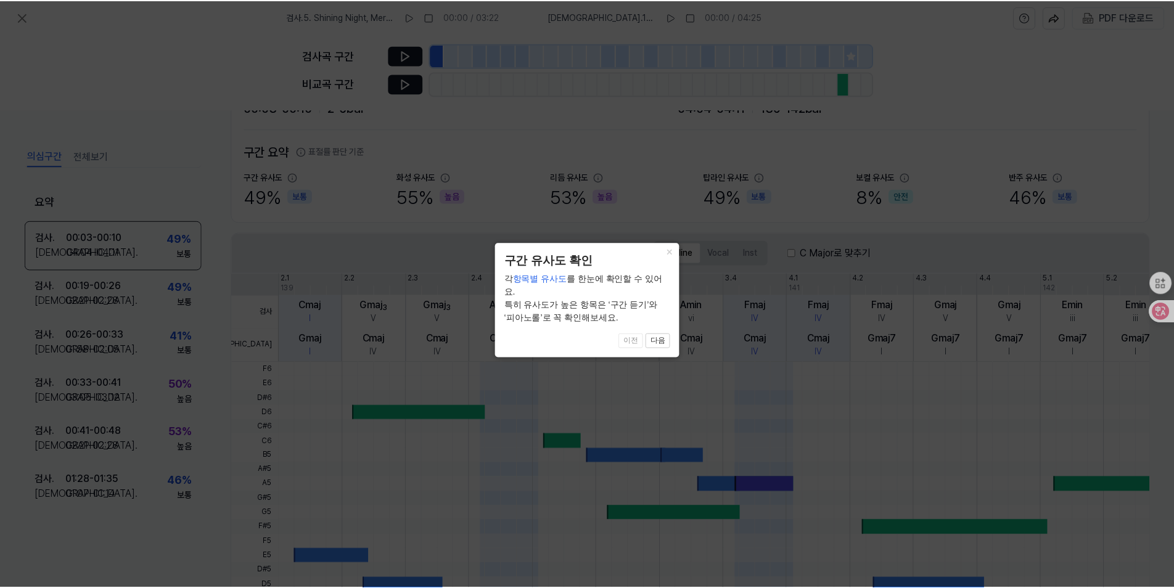
scroll to position [210, 0]
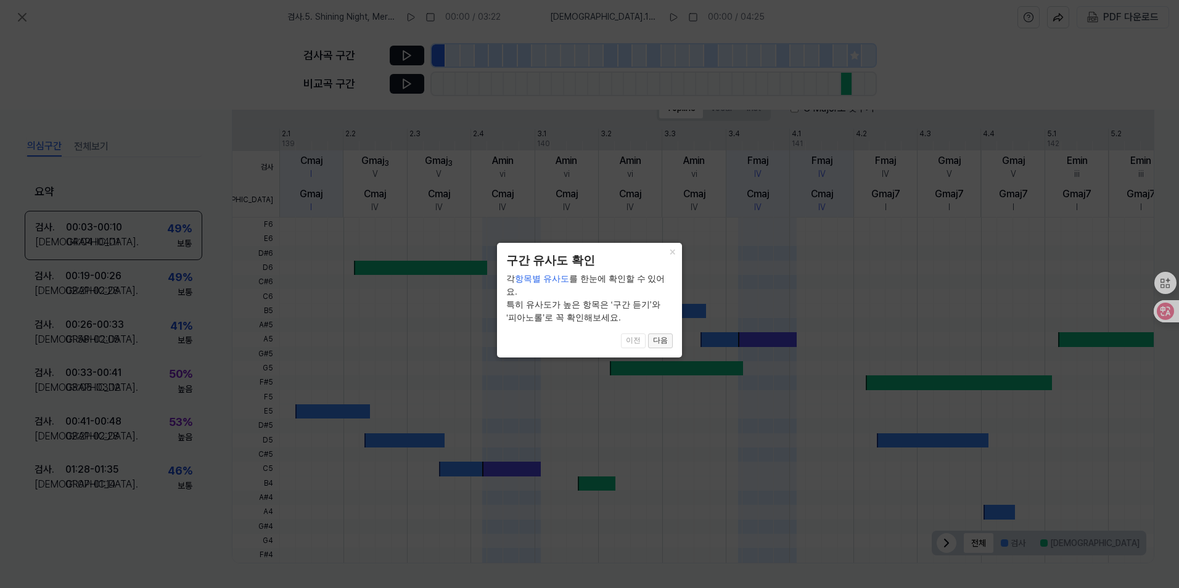
click at [658, 334] on button "다음" at bounding box center [660, 341] width 25 height 15
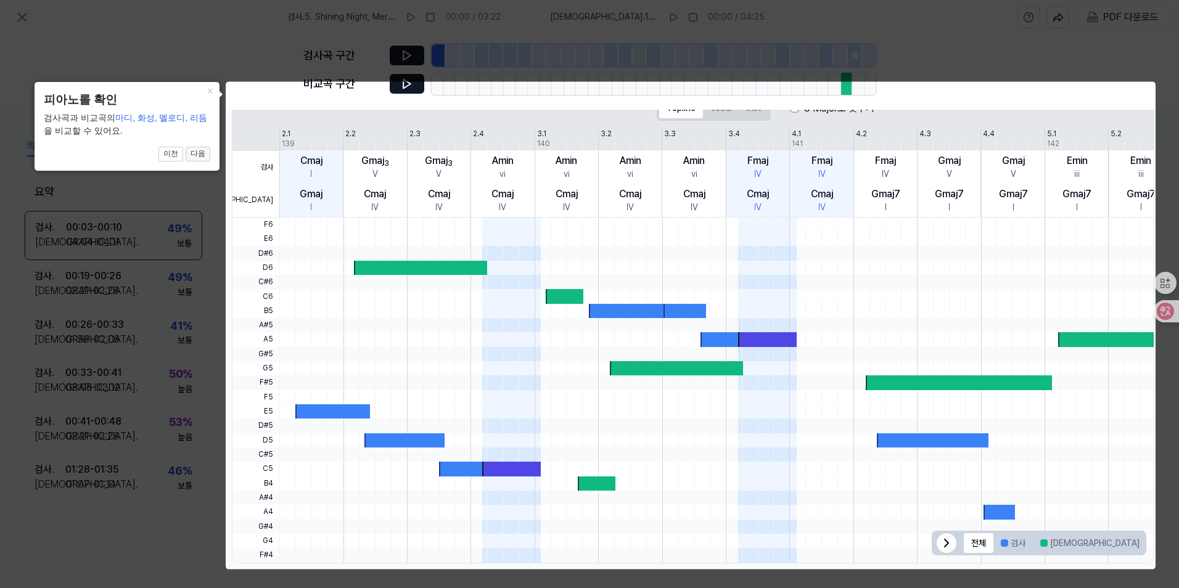
click at [207, 156] on button "다음" at bounding box center [198, 154] width 25 height 15
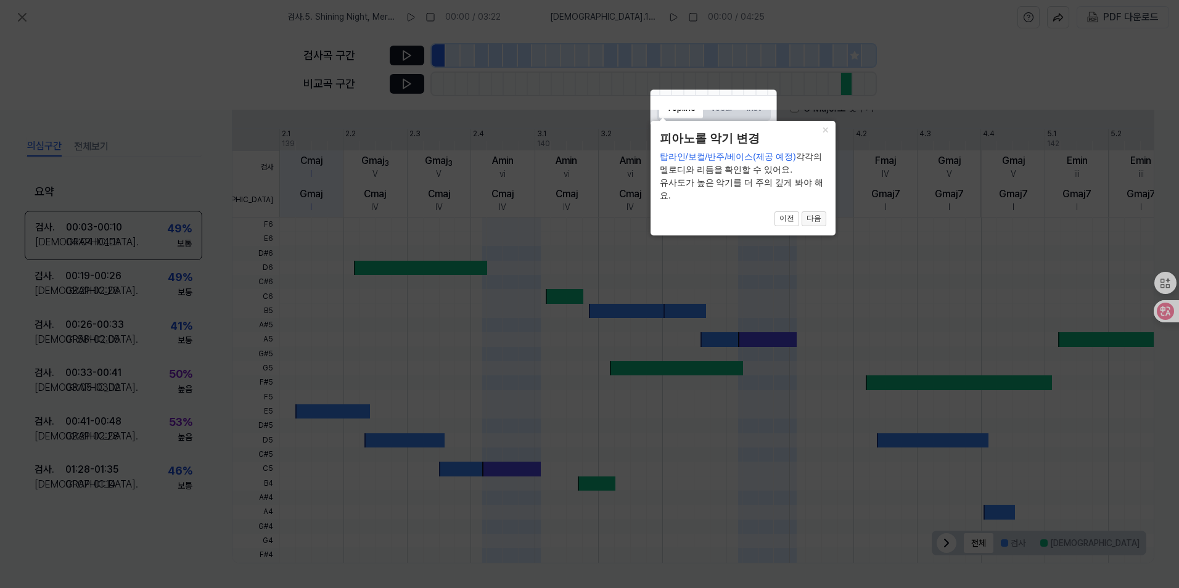
click at [816, 221] on button "다음" at bounding box center [814, 218] width 25 height 15
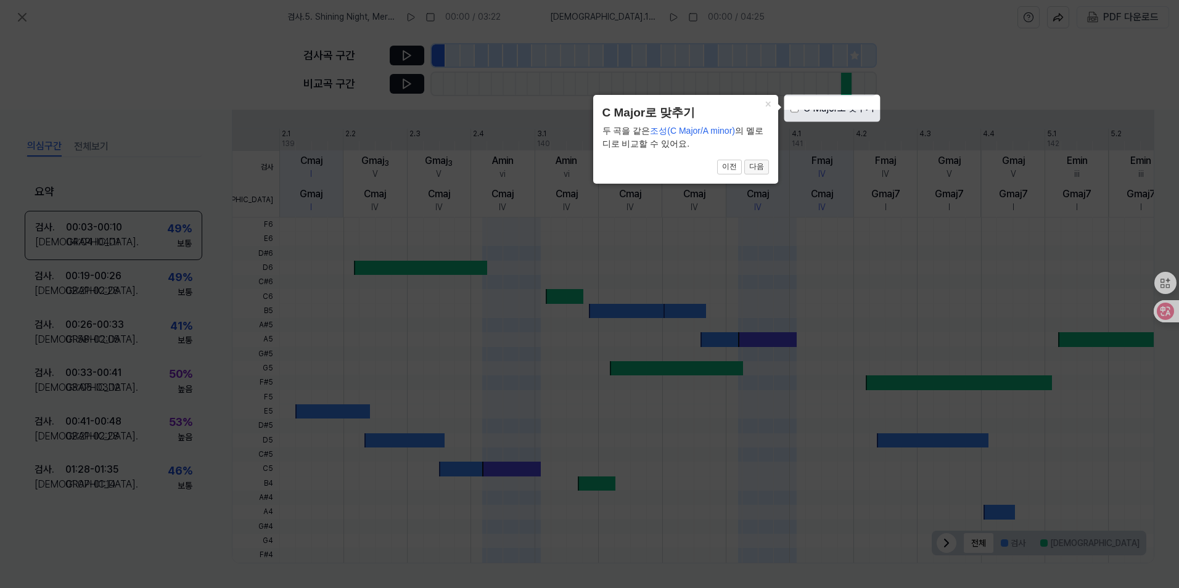
click at [761, 170] on button "다음" at bounding box center [756, 167] width 25 height 15
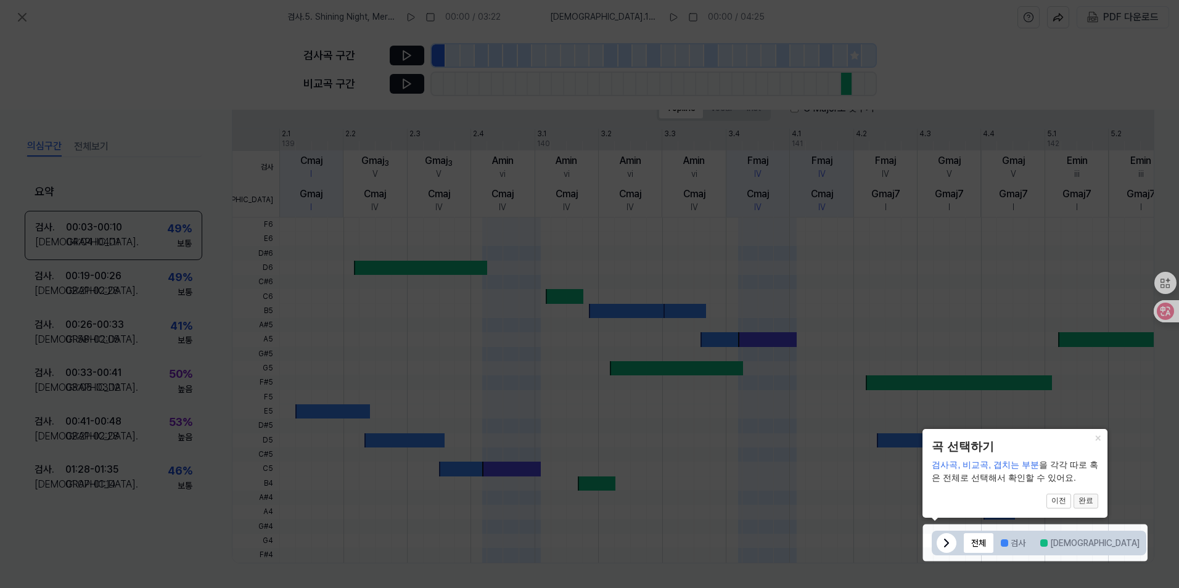
click at [908, 502] on button "완료" at bounding box center [1085, 501] width 25 height 15
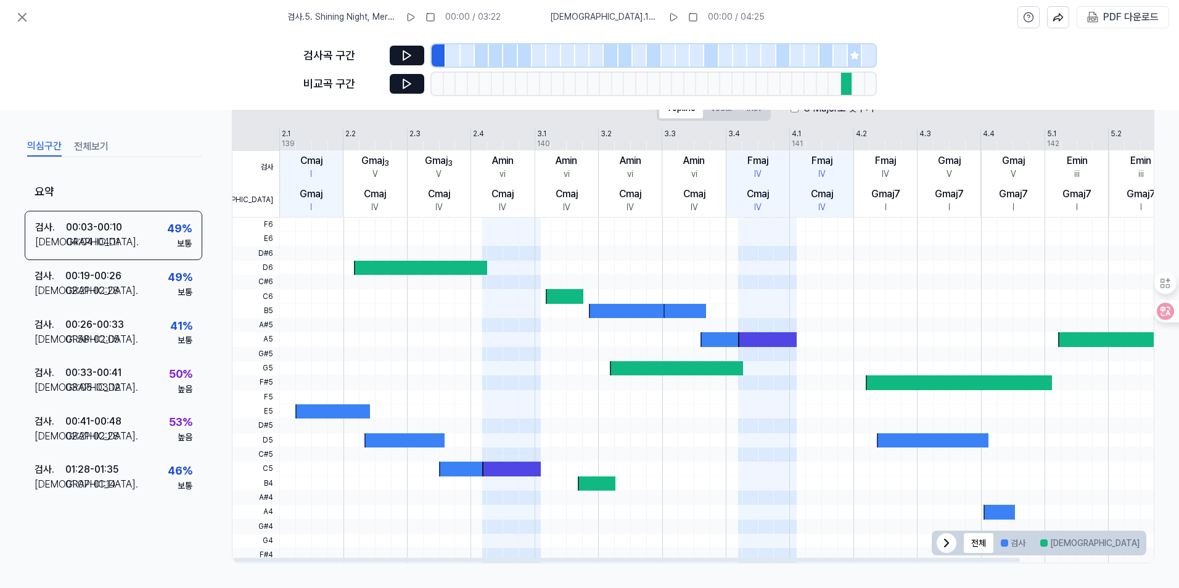
click at [908, 509] on icon at bounding box center [946, 543] width 15 height 15
click at [908, 509] on icon at bounding box center [1131, 543] width 15 height 15
click at [412, 52] on icon at bounding box center [407, 55] width 12 height 12
click at [404, 83] on icon at bounding box center [406, 84] width 7 height 9
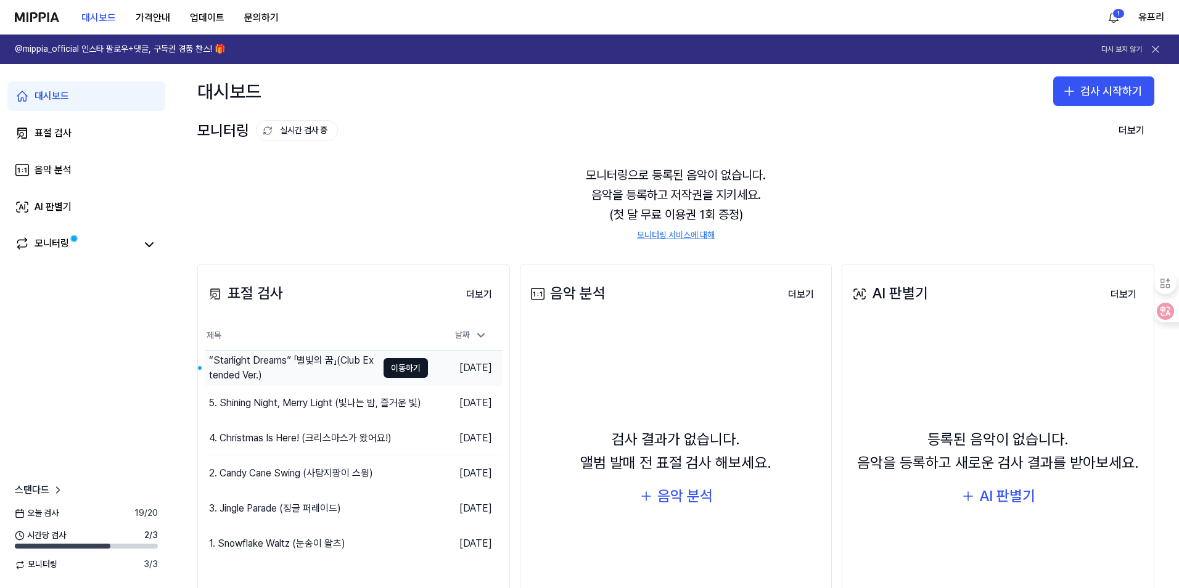
click at [319, 364] on div "“Starlight Dreams” 「별빛의 꿈」(Club Extended Ver.)" at bounding box center [293, 368] width 168 height 30
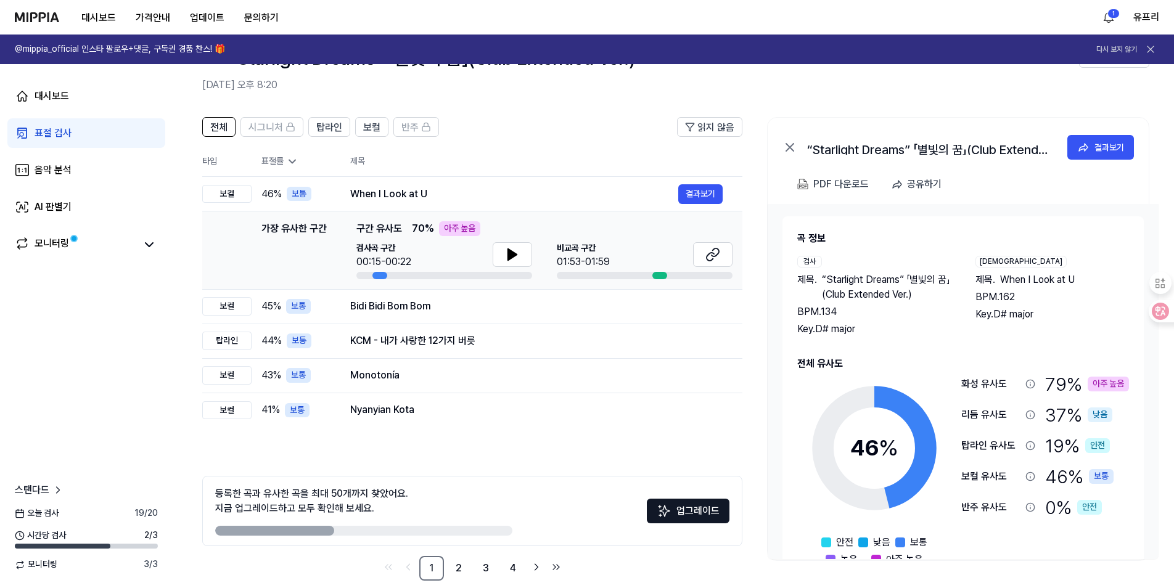
scroll to position [63, 0]
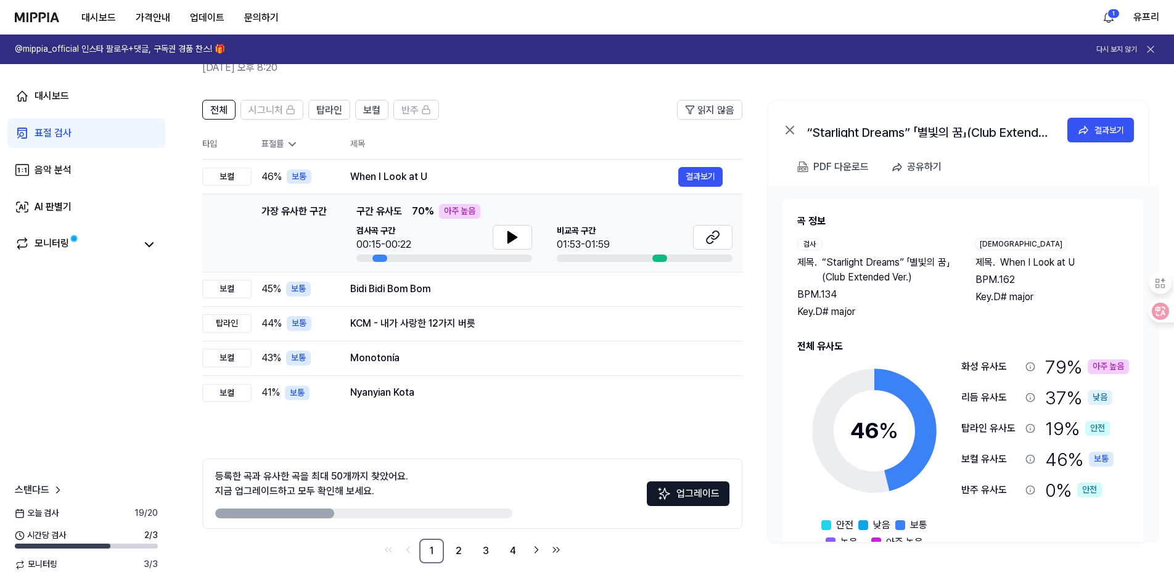
click at [908, 363] on div "아주 높음" at bounding box center [1108, 366] width 41 height 15
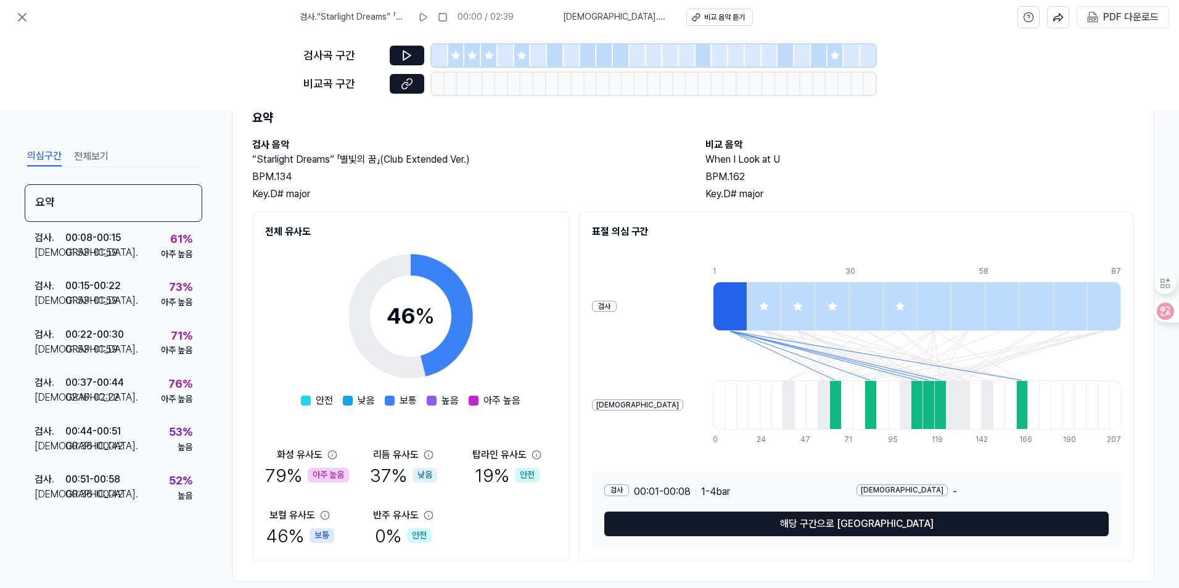
scroll to position [65, 0]
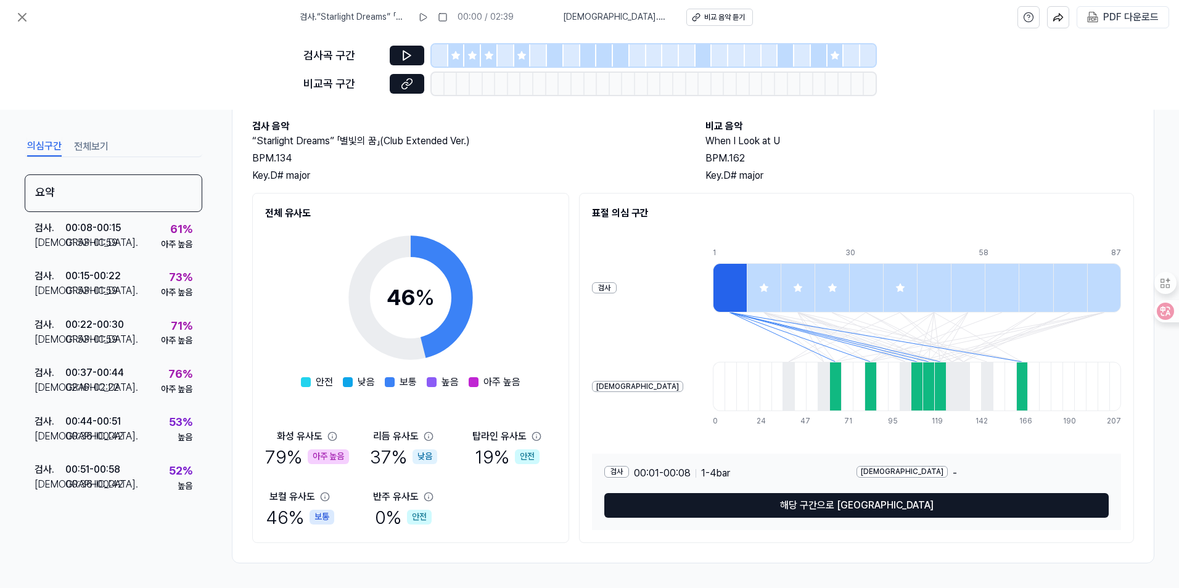
click at [281, 452] on div "79 % 아주 높음" at bounding box center [307, 457] width 84 height 26
click at [318, 451] on div "아주 높음" at bounding box center [328, 456] width 41 height 15
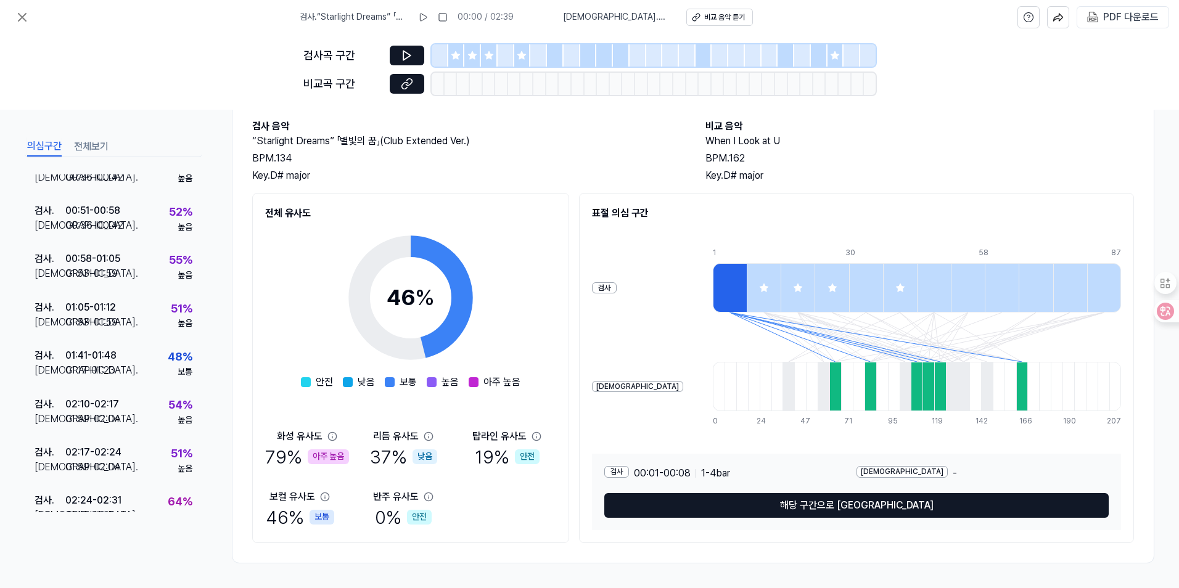
scroll to position [279, 0]
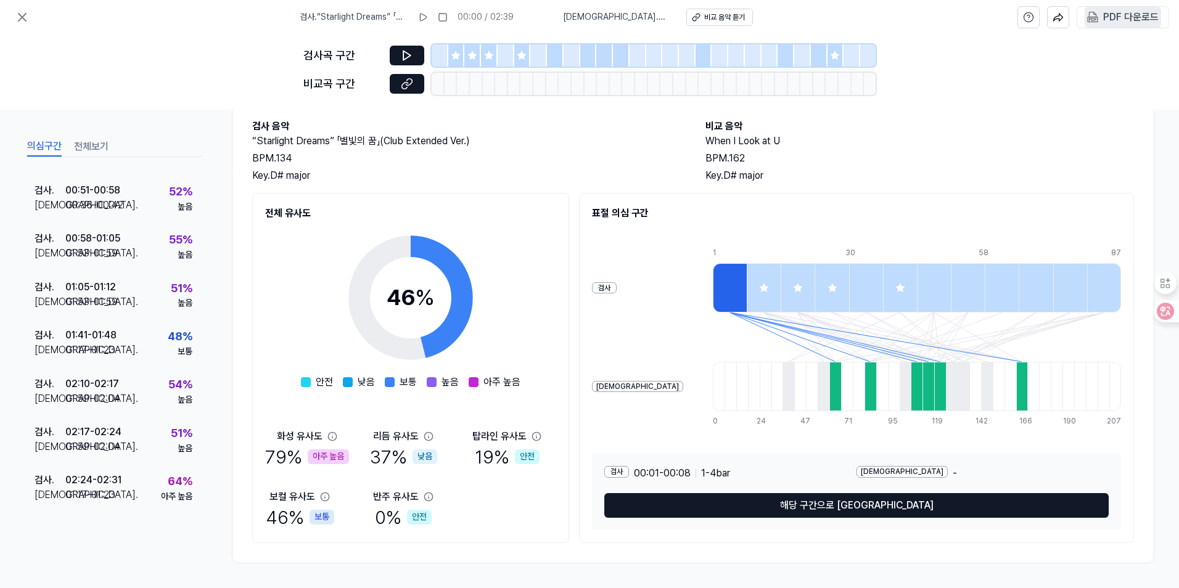
click at [908, 15] on div "PDF 다운로드" at bounding box center [1130, 17] width 55 height 16
